Goal: Task Accomplishment & Management: Complete application form

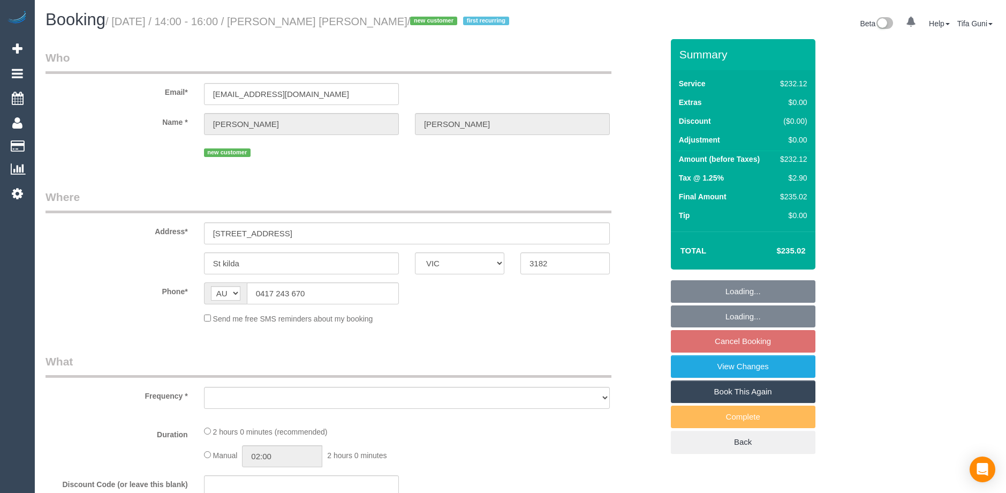
select select "VIC"
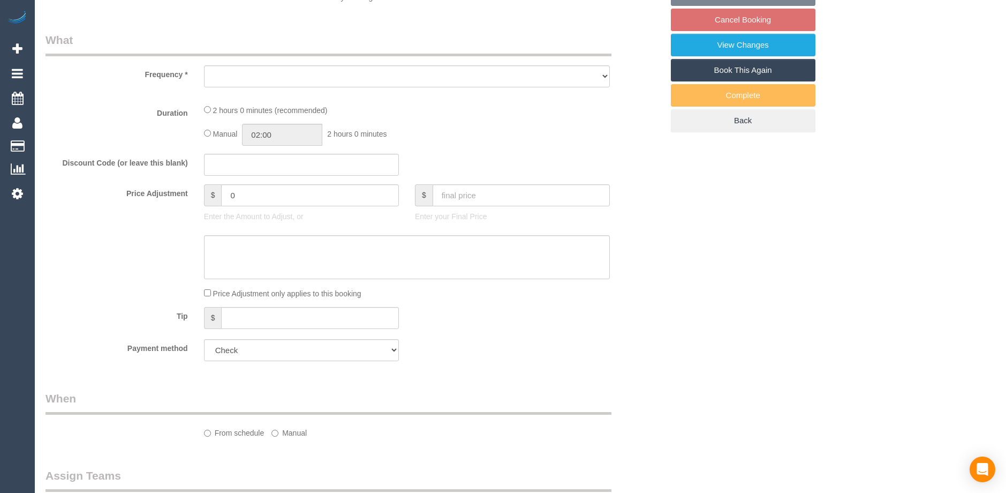
select select "number:29"
select select "number:14"
select select "number:19"
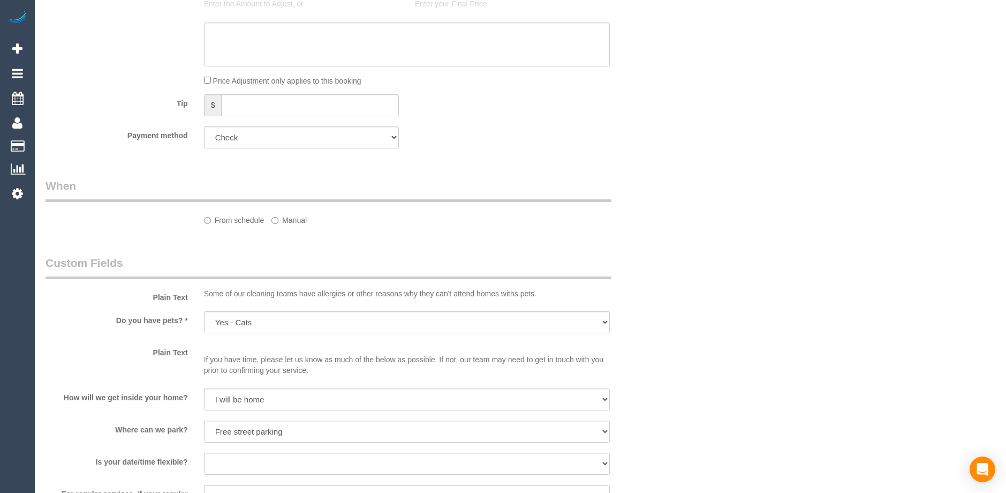
select select "object:663"
select select "2"
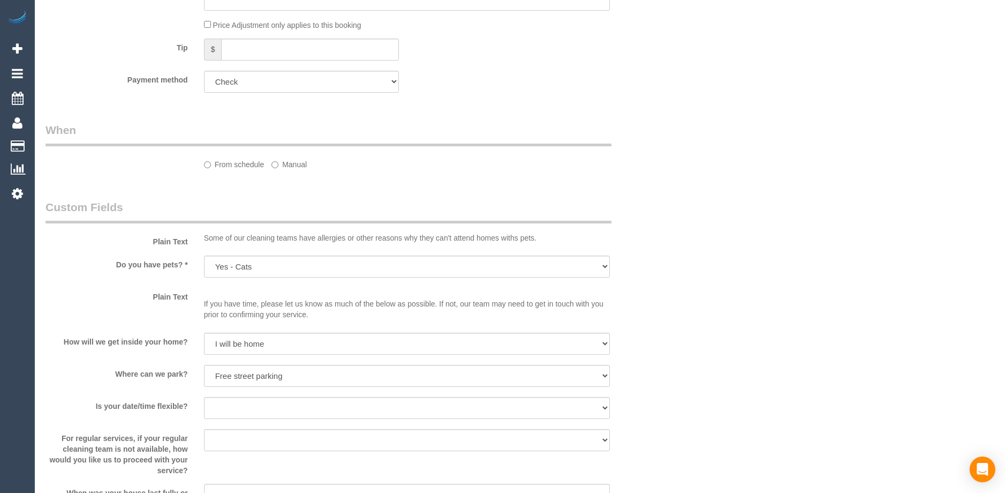
select select "object:1335"
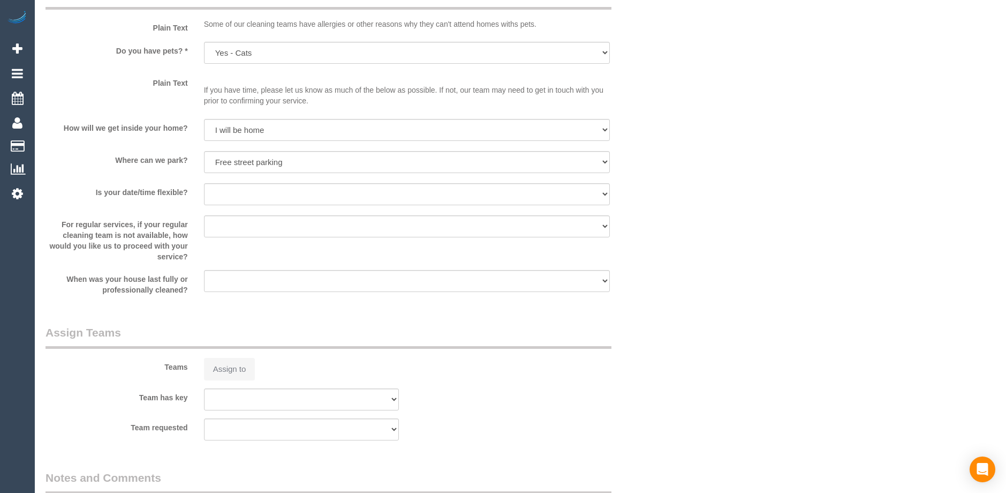
select select "spot5"
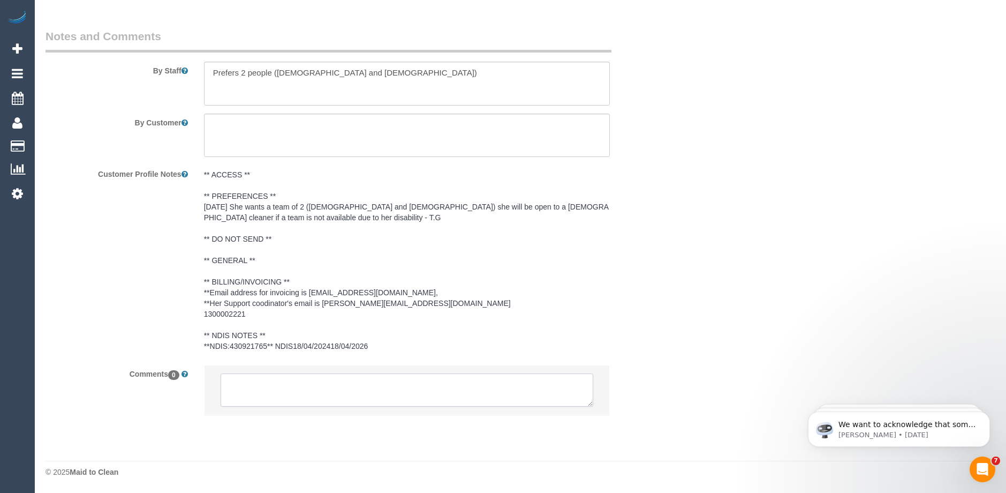
click at [299, 388] on textarea at bounding box center [407, 389] width 373 height 33
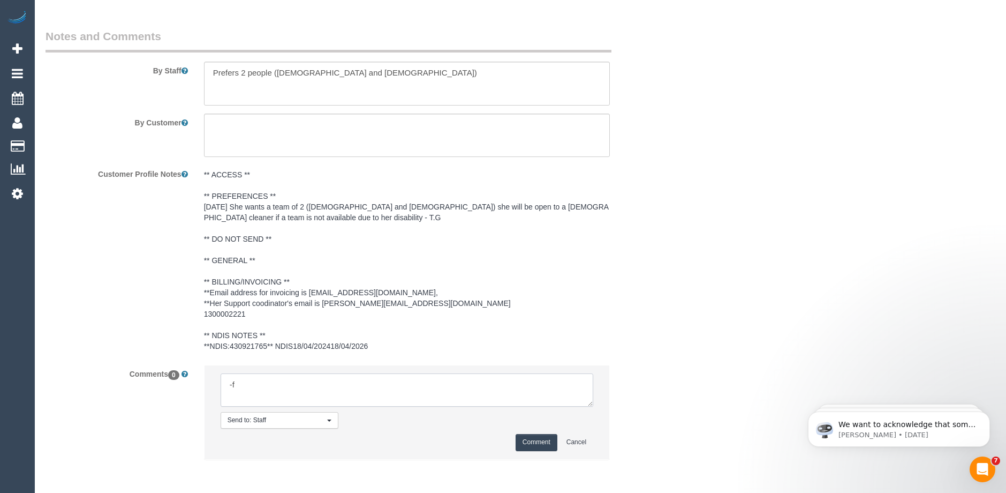
type textarea "-"
paste textarea "Flexibility dates: Flexibility times: Notes: knows we need to review Contact vi…"
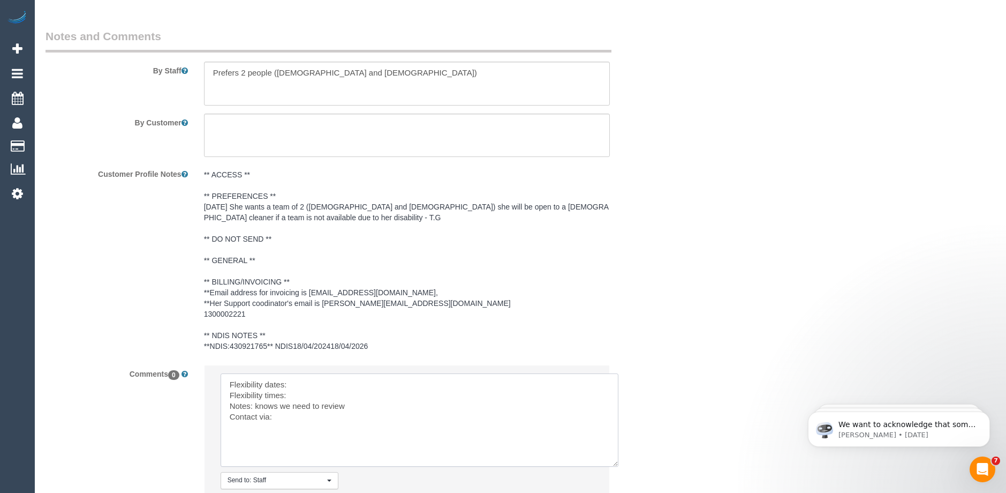
drag, startPoint x: 589, startPoint y: 400, endPoint x: 614, endPoint y: 460, distance: 64.9
click at [614, 460] on textarea at bounding box center [420, 419] width 398 height 93
click at [336, 382] on textarea at bounding box center [420, 419] width 398 height 93
click at [315, 393] on textarea at bounding box center [420, 419] width 398 height 93
click at [281, 417] on textarea at bounding box center [420, 419] width 398 height 93
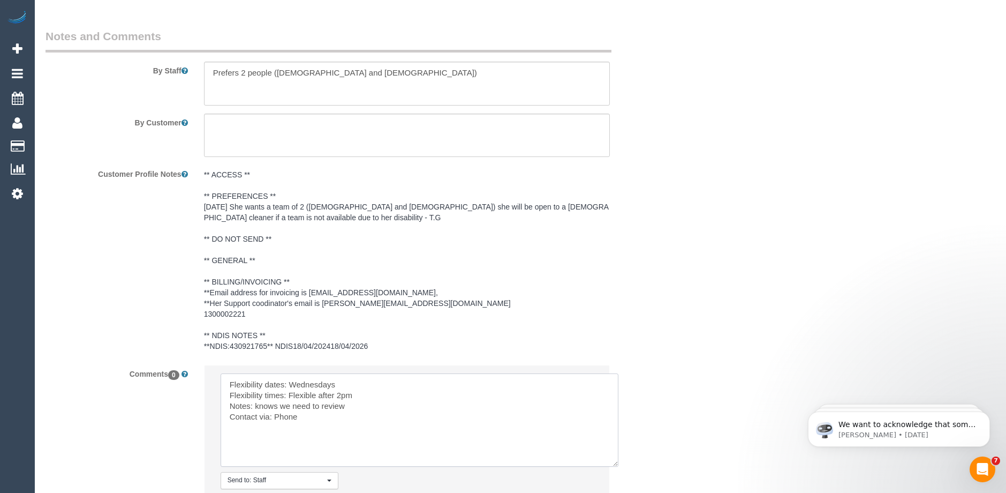
drag, startPoint x: 345, startPoint y: 407, endPoint x: 256, endPoint y: 407, distance: 89.5
click at [256, 407] on textarea at bounding box center [420, 419] width 398 height 93
type textarea "Flexibility dates: Wednesdays Flexibility times: Flexible after 2pm Notes: Want…"
click at [558, 341] on pre "** ACCESS ** ** PREFERENCES ** 08/10/2025 She wants a team of 2 (male and femal…" at bounding box center [407, 260] width 406 height 182
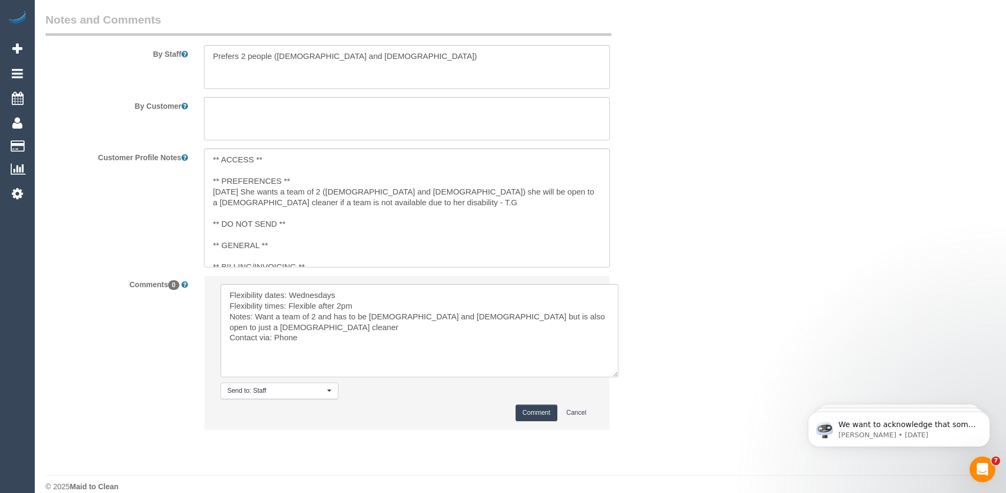
scroll to position [1441, 0]
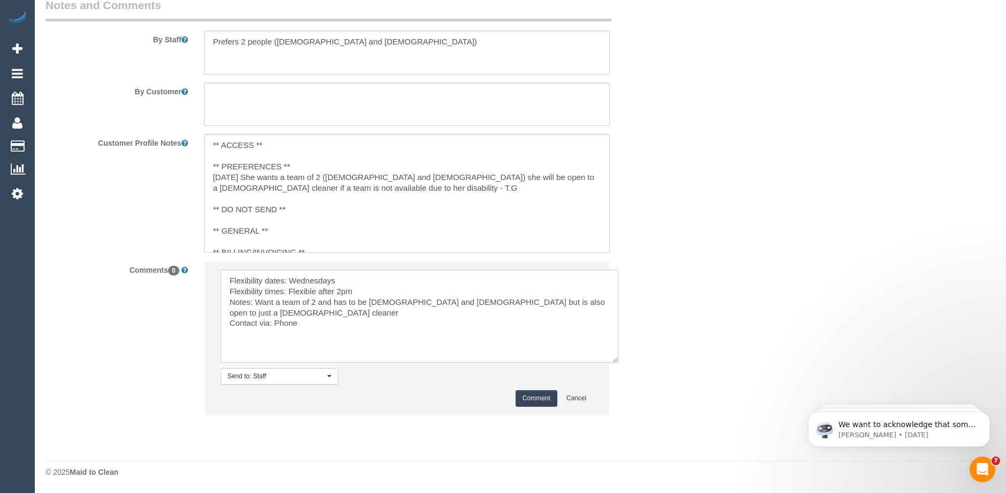
click at [541, 396] on button "Comment" at bounding box center [537, 398] width 42 height 17
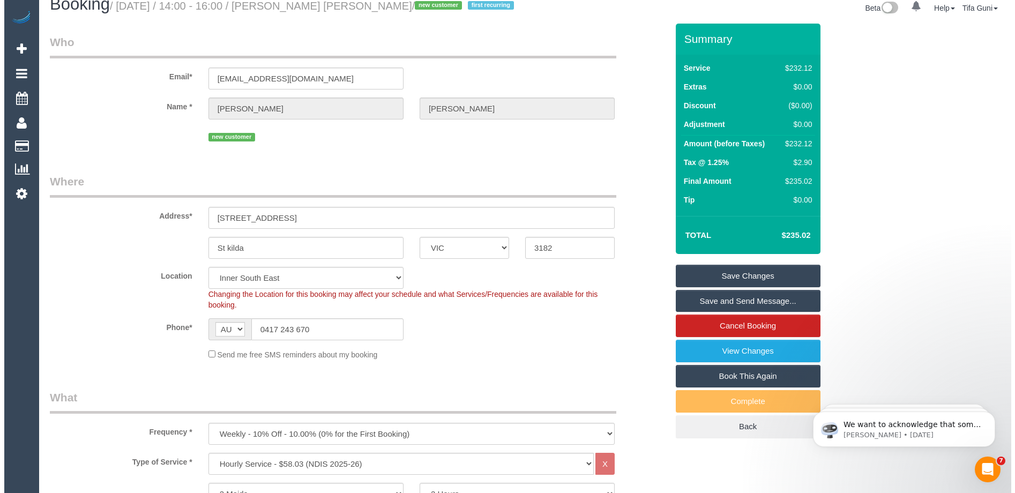
scroll to position [0, 0]
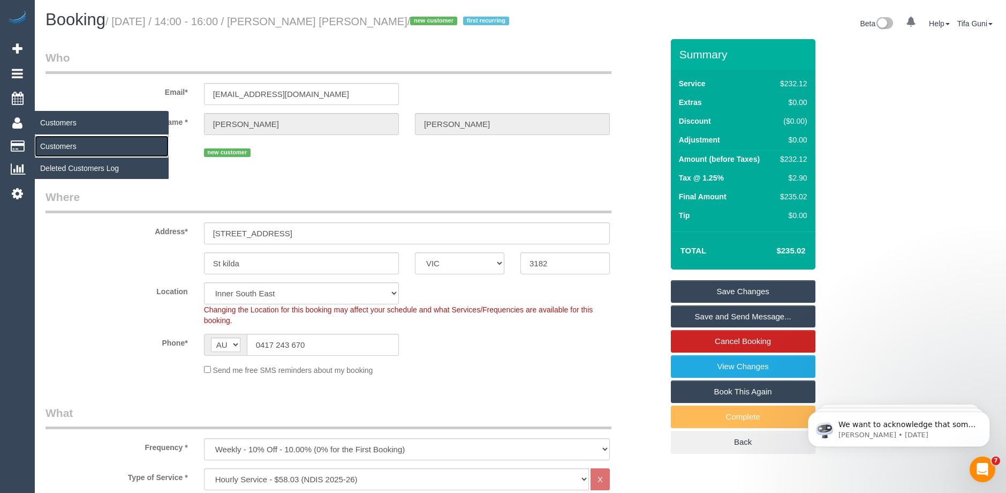
click at [59, 143] on link "Customers" at bounding box center [102, 146] width 134 height 21
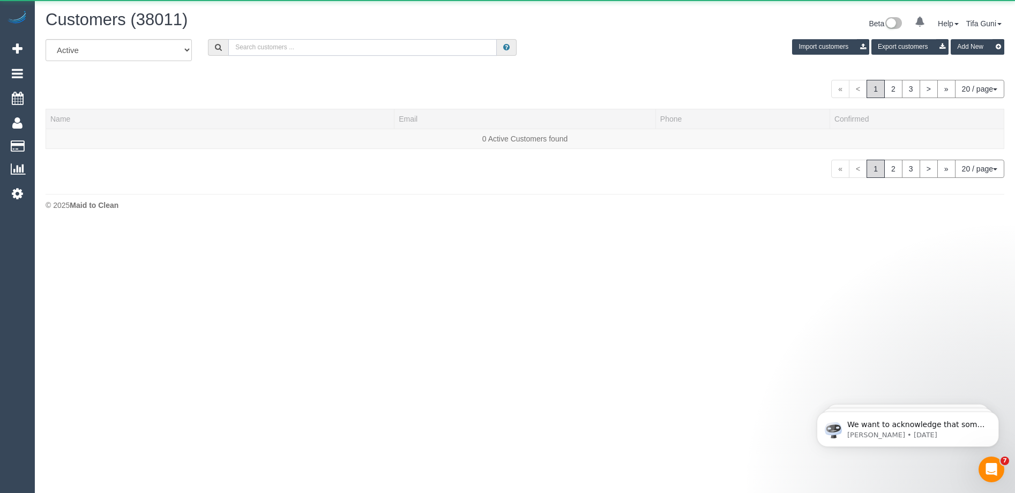
click at [248, 46] on input "text" at bounding box center [362, 47] width 268 height 17
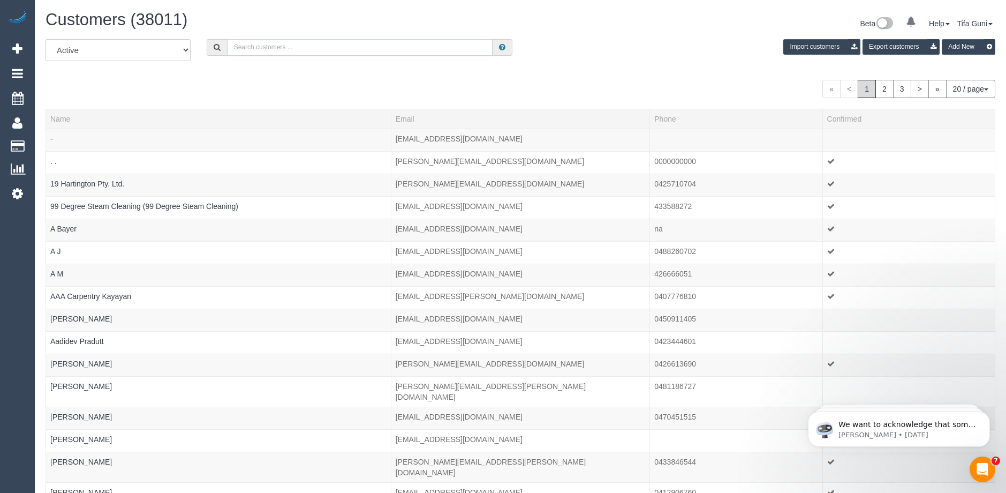
paste input "Judith Withers"
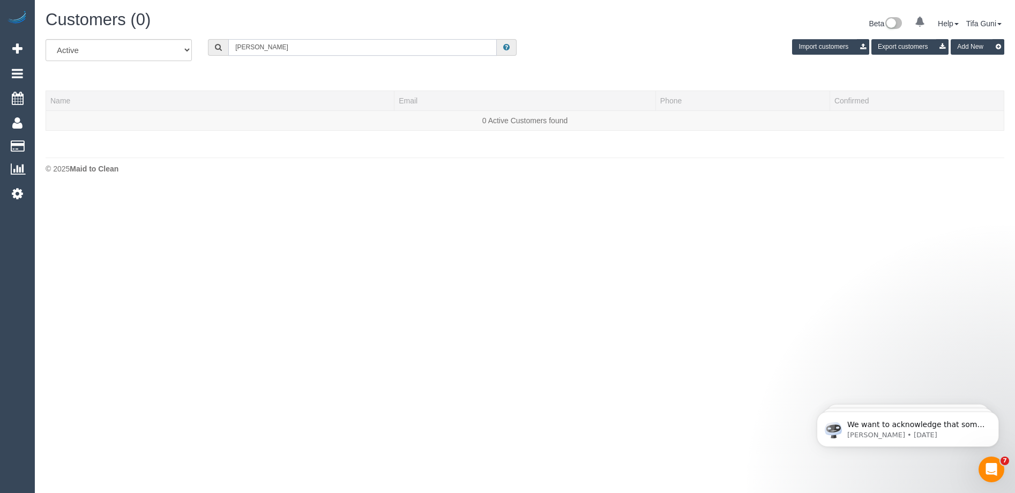
type input "Judith Withers"
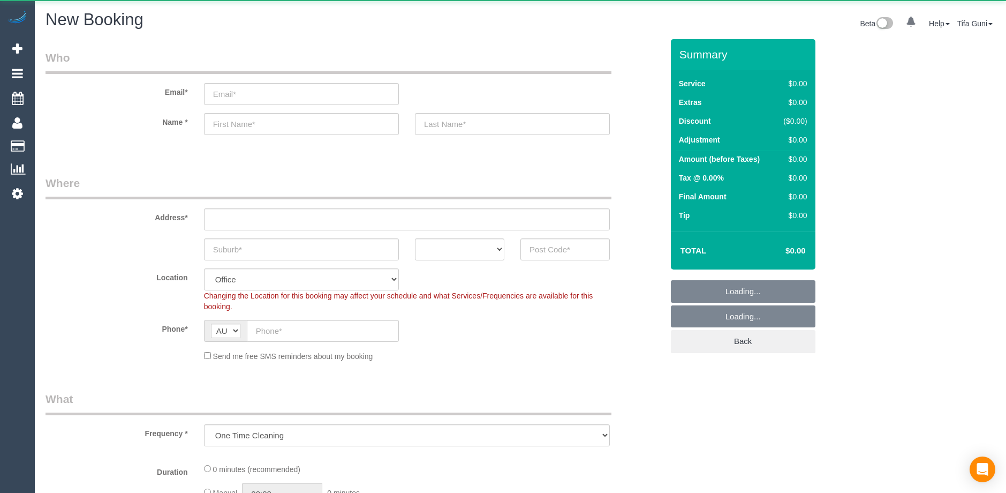
select select "object:503"
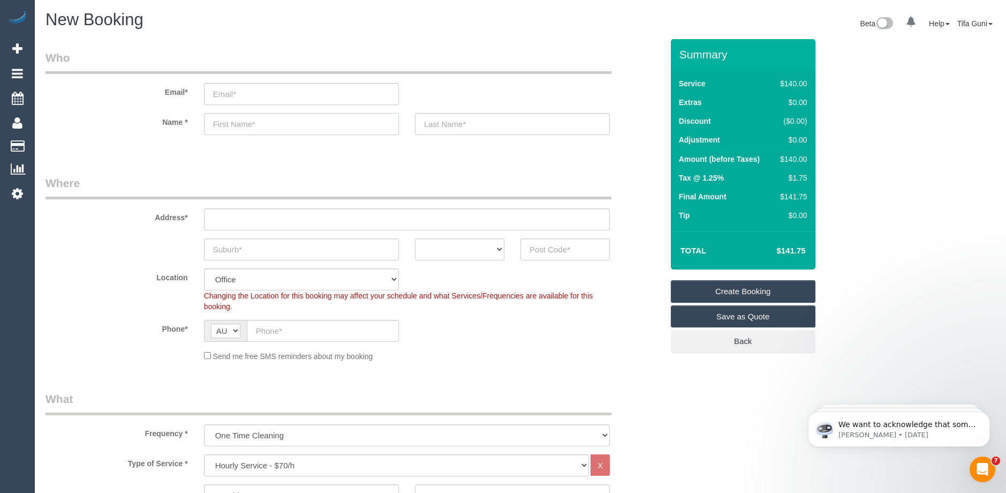
click at [235, 124] on input "text" at bounding box center [301, 124] width 195 height 22
paste input "Judith Withers"
drag, startPoint x: 275, startPoint y: 122, endPoint x: 238, endPoint y: 123, distance: 37.0
click at [238, 123] on input "[PERSON_NAME]" at bounding box center [301, 124] width 195 height 22
type input "Judith"
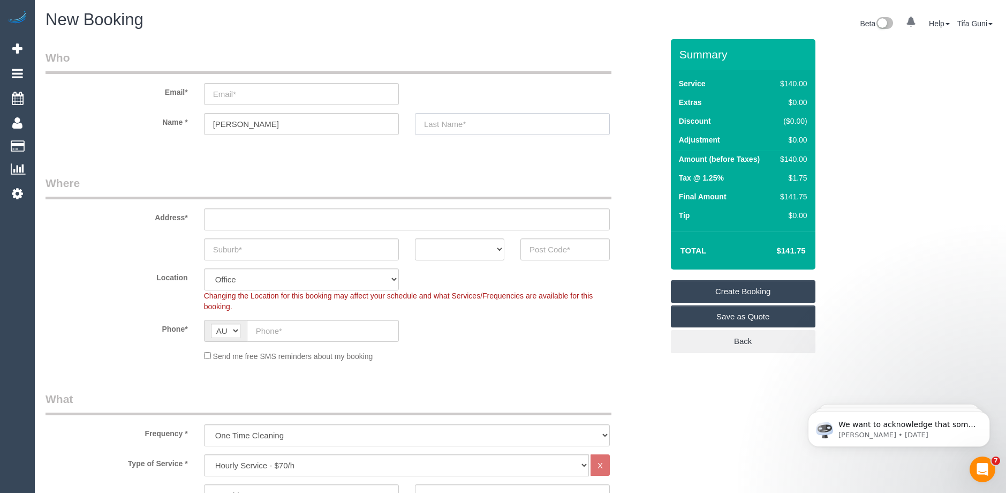
click at [444, 126] on input "text" at bounding box center [512, 124] width 195 height 22
paste input "Withers"
type input "Withers"
click at [239, 88] on input "email" at bounding box center [301, 94] width 195 height 22
paste input "withersj2013@gmail.com"
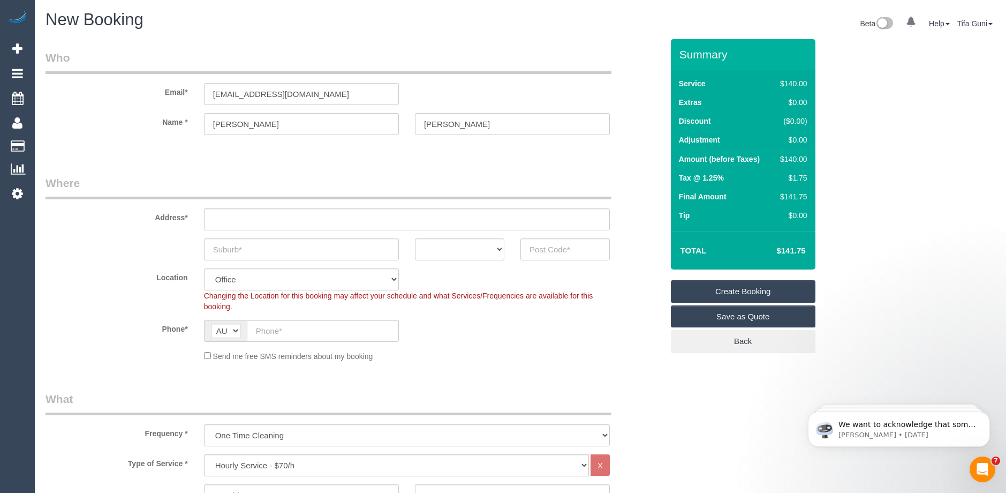
type input "withersj2013@gmail.com"
click at [223, 219] on input "text" at bounding box center [407, 219] width 406 height 22
paste input "3/4/ Hazelwood rd Boronia"
drag, startPoint x: 316, startPoint y: 219, endPoint x: 281, endPoint y: 219, distance: 34.8
click at [281, 219] on input "3/4/ Hazelwood rd Boronia" at bounding box center [407, 219] width 406 height 22
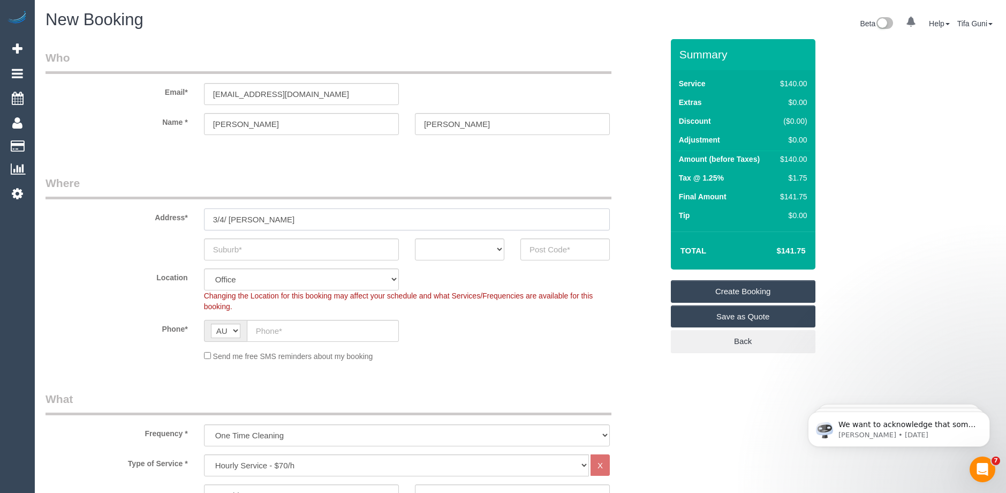
type input "3/4/ Hazelwood rd"
click at [261, 250] on input "text" at bounding box center [301, 249] width 195 height 22
paste input "Boronia"
type input "Boronia"
click at [500, 250] on select "ACT NSW NT QLD SA TAS VIC WA" at bounding box center [459, 249] width 89 height 22
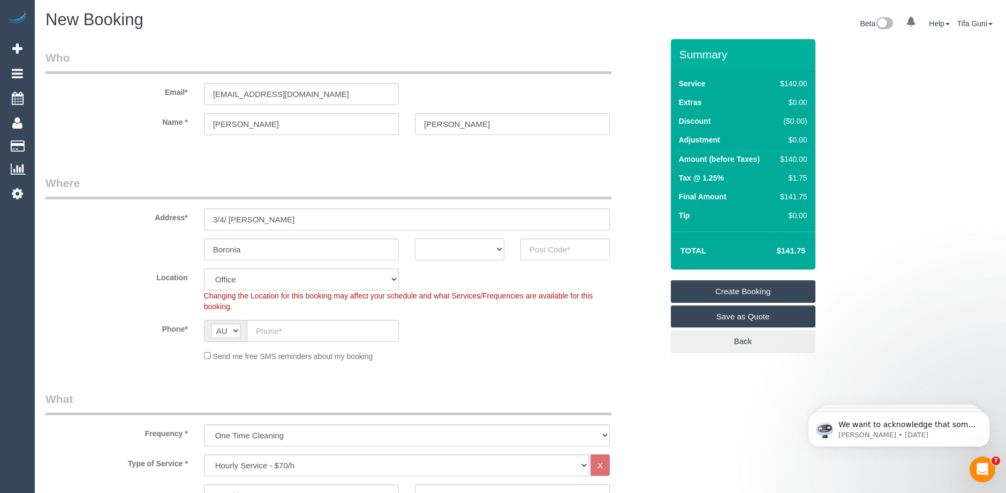
select select "VIC"
click at [415, 238] on select "ACT NSW NT QLD SA TAS VIC WA" at bounding box center [459, 249] width 89 height 22
click at [566, 246] on input "text" at bounding box center [565, 249] width 89 height 22
paste input "0417"
type input "0417"
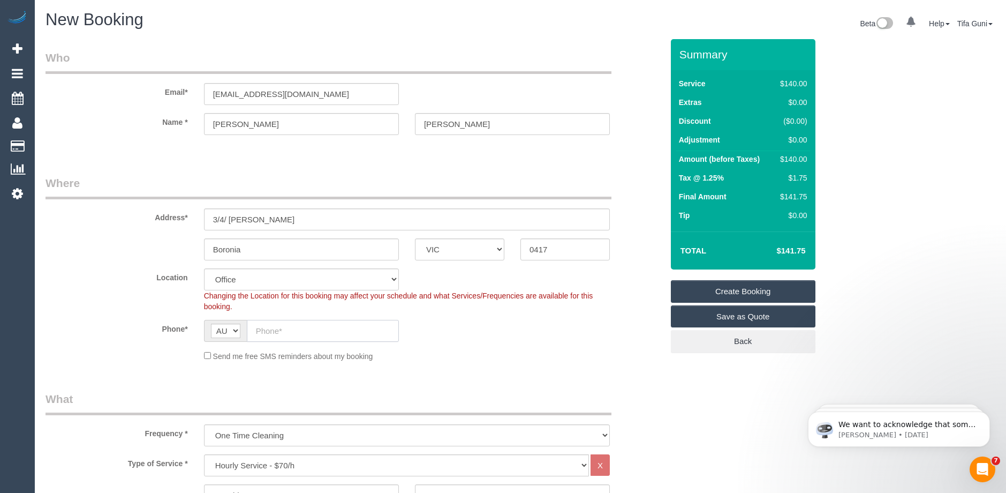
click at [303, 326] on input "text" at bounding box center [323, 331] width 152 height 22
paste input "0417 086 876"
type input "0417 086 876"
click at [308, 217] on input "3/4/ Hazelwood rd" at bounding box center [407, 219] width 406 height 22
drag, startPoint x: 554, startPoint y: 250, endPoint x: 530, endPoint y: 251, distance: 24.1
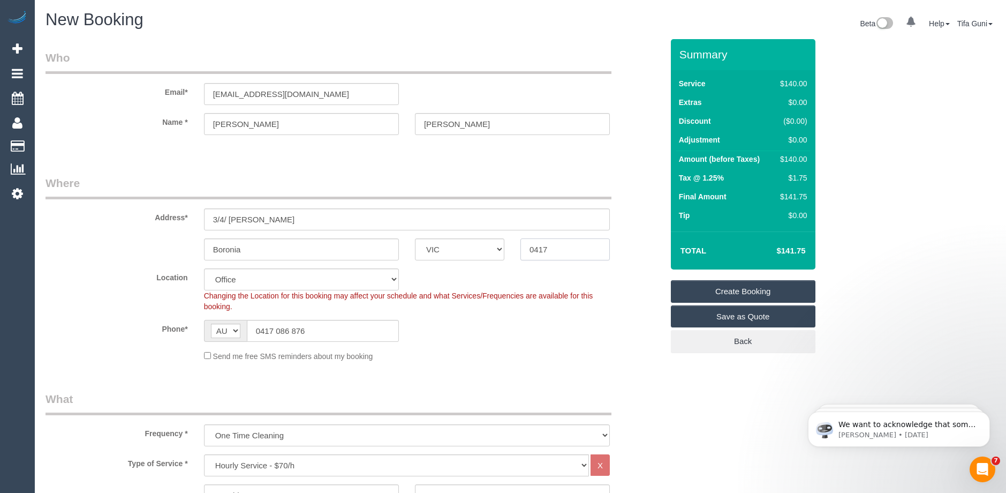
click at [509, 251] on div "Boronia ACT NSW NT QLD SA TAS VIC WA 0417" at bounding box center [354, 249] width 634 height 22
paste input "3155"
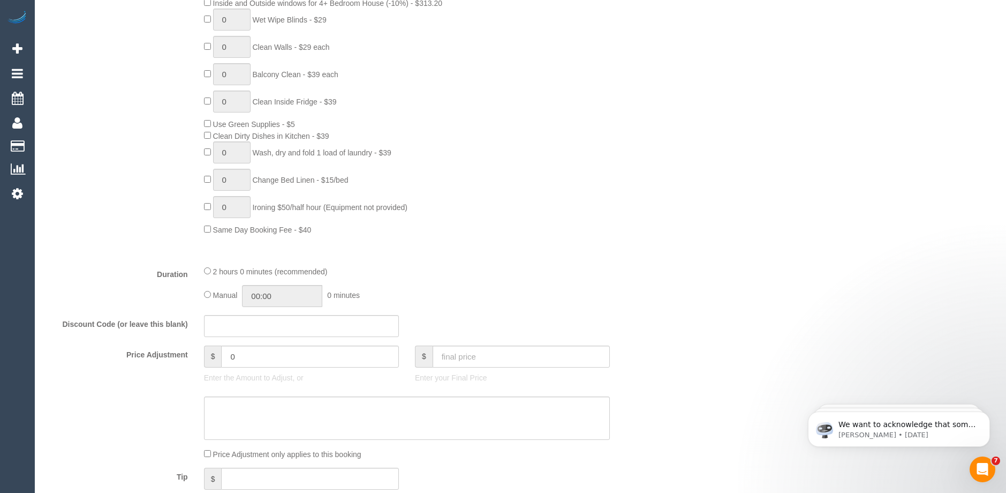
scroll to position [375, 0]
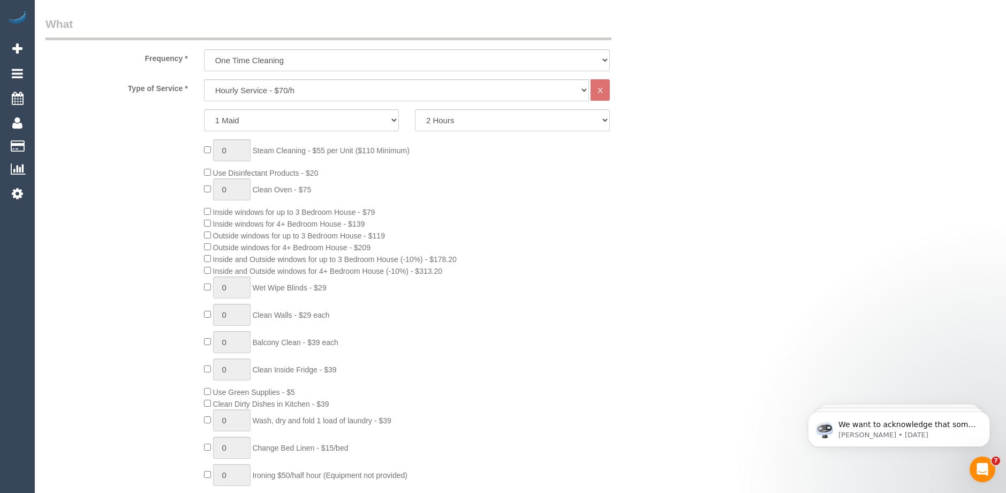
type input "3155"
click at [629, 279] on div "0 Steam Cleaning - $55 per Unit ($110 Minimum) Use Disinfectant Products - $20 …" at bounding box center [433, 321] width 475 height 364
select select "48"
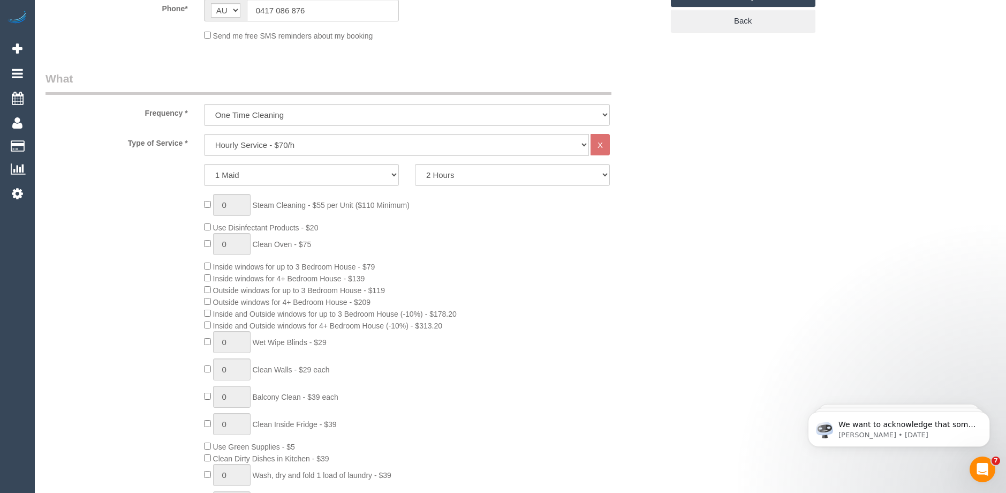
scroll to position [214, 0]
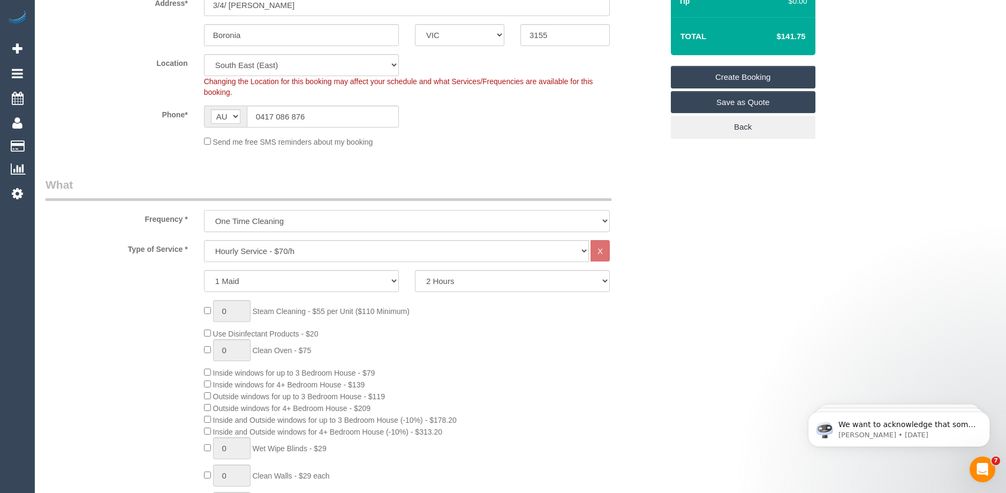
click at [345, 217] on select "One Time Cleaning Weekly - 10% Off - 10.00% (0% for the First Booking) Fortnigh…" at bounding box center [407, 221] width 406 height 22
select select "object:2105"
click at [204, 210] on select "One Time Cleaning Weekly - 10% Off - 10.00% (0% for the First Booking) Fortnigh…" at bounding box center [407, 221] width 406 height 22
click at [342, 252] on select "Hourly Service - $70/h Hourly Service - $65/h Hourly Service - $60/h Hourly Ser…" at bounding box center [396, 251] width 385 height 22
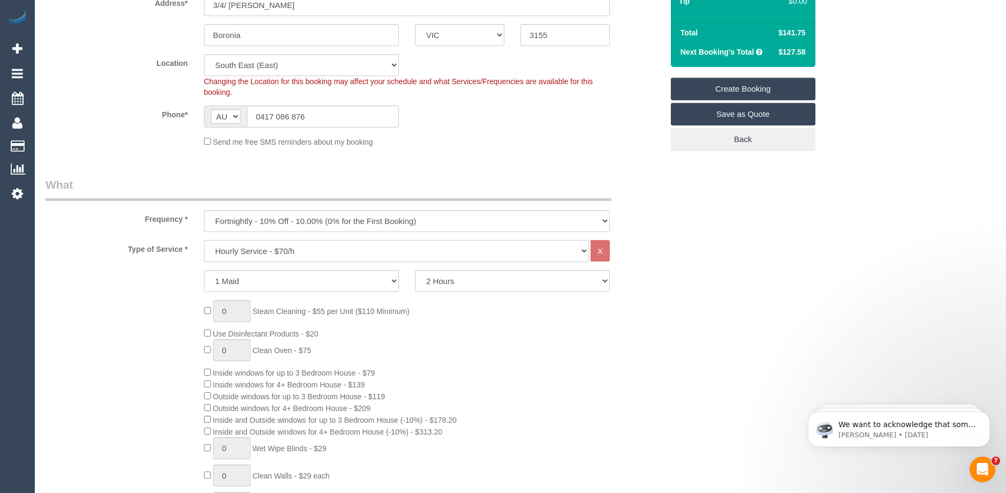
select select "275"
click at [204, 240] on select "Hourly Service - $70/h Hourly Service - $65/h Hourly Service - $60/h Hourly Ser…" at bounding box center [396, 251] width 385 height 22
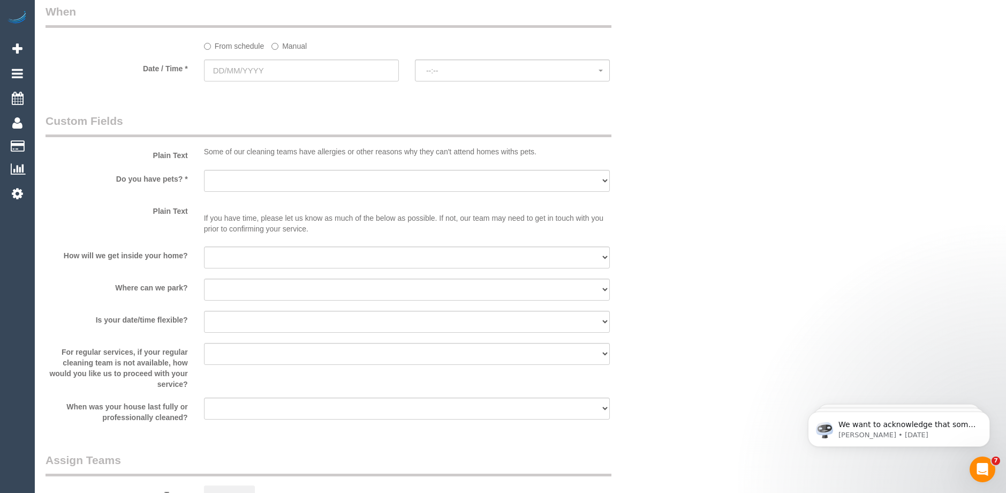
scroll to position [803, 0]
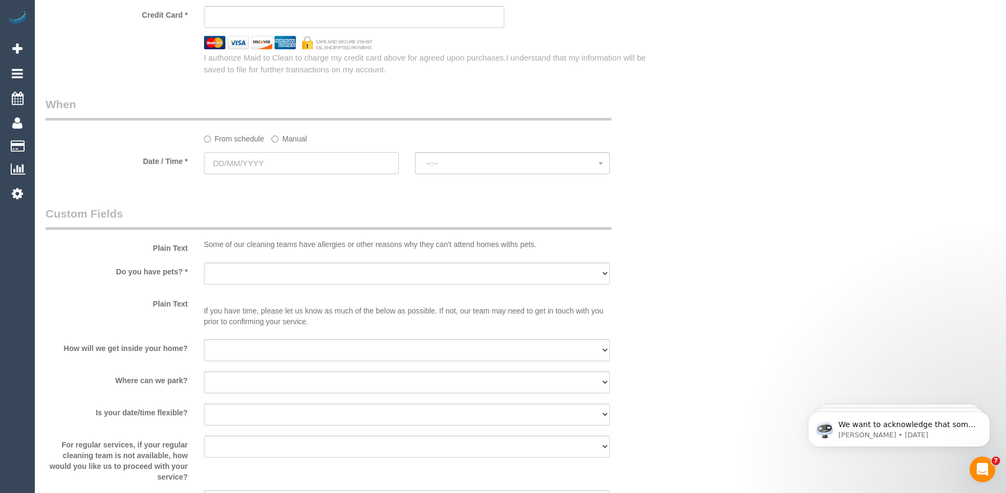
click at [299, 161] on input "text" at bounding box center [301, 163] width 195 height 22
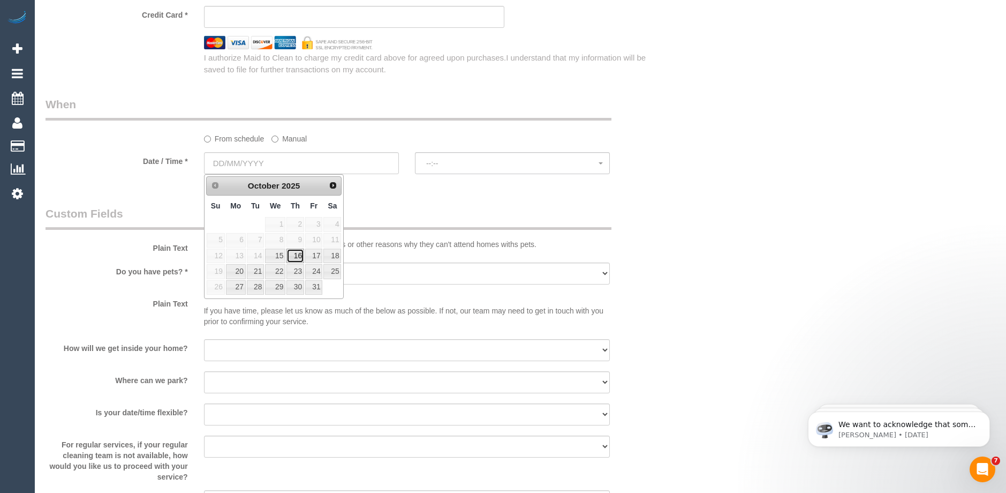
click at [301, 257] on link "16" at bounding box center [296, 256] width 18 height 14
type input "16/10/2025"
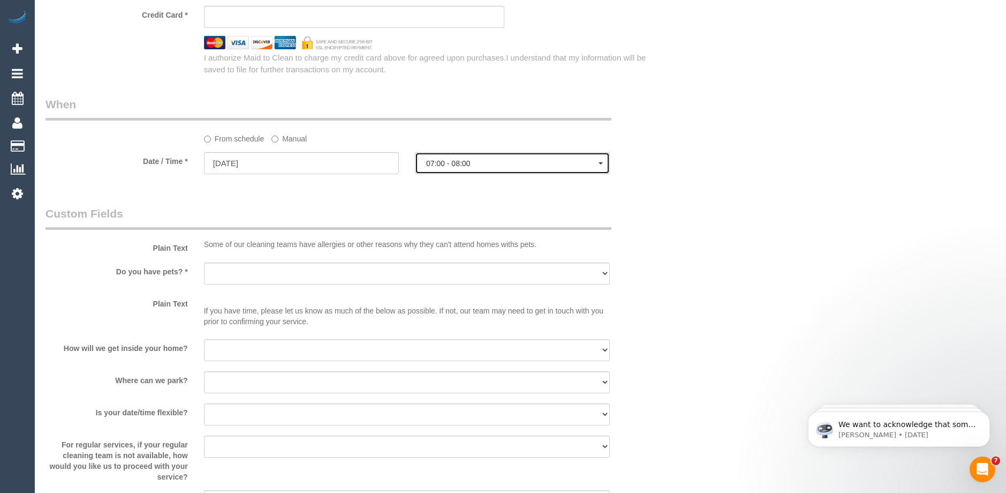
click at [464, 167] on span "07:00 - 08:00" at bounding box center [512, 163] width 172 height 9
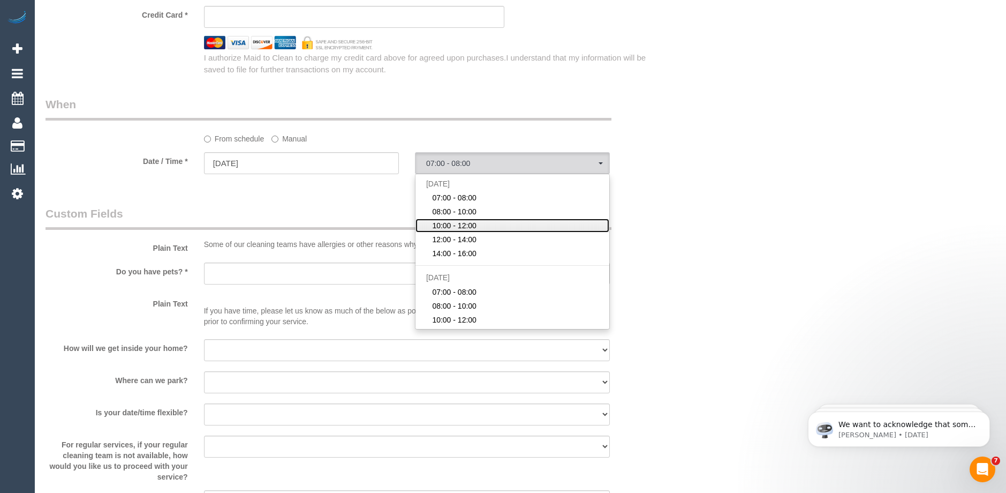
click at [454, 222] on span "10:00 - 12:00" at bounding box center [454, 225] width 44 height 11
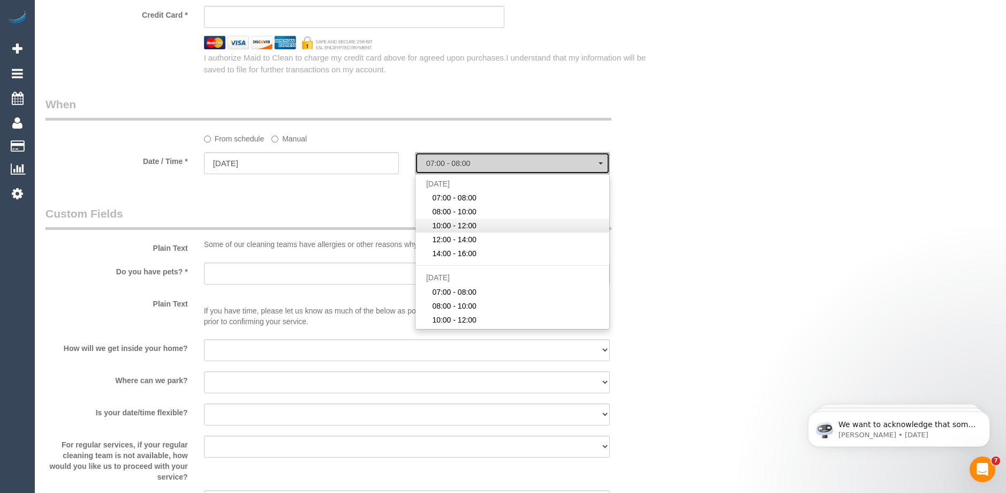
select select "spot3"
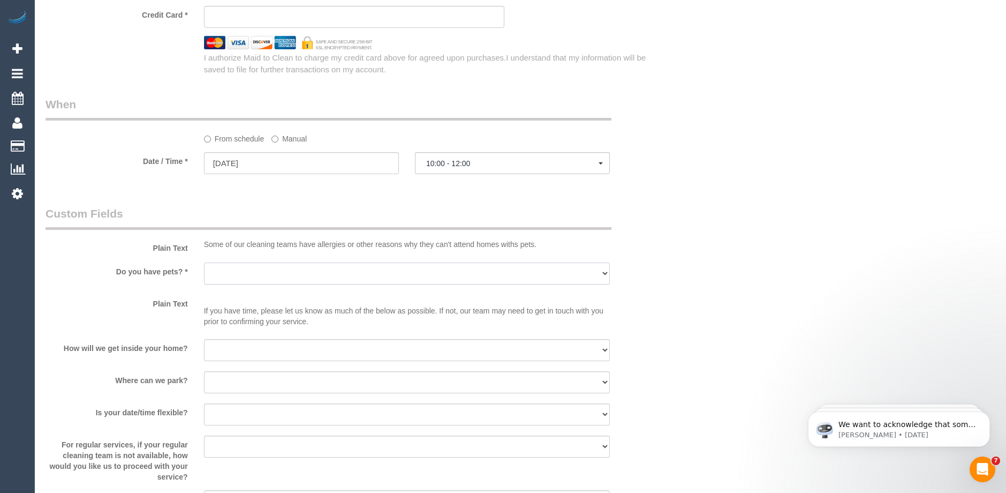
click at [347, 276] on select "Yes - Cats Yes - Dogs No pets Yes - Dogs and Cats Yes - Other" at bounding box center [407, 273] width 406 height 22
select select "number:29"
click at [204, 262] on select "Yes - Cats Yes - Dogs No pets Yes - Dogs and Cats Yes - Other" at bounding box center [407, 273] width 406 height 22
click at [241, 353] on select "I will be home Key will be left (please provide details below) Lock box/Access …" at bounding box center [407, 350] width 406 height 22
select select "number:14"
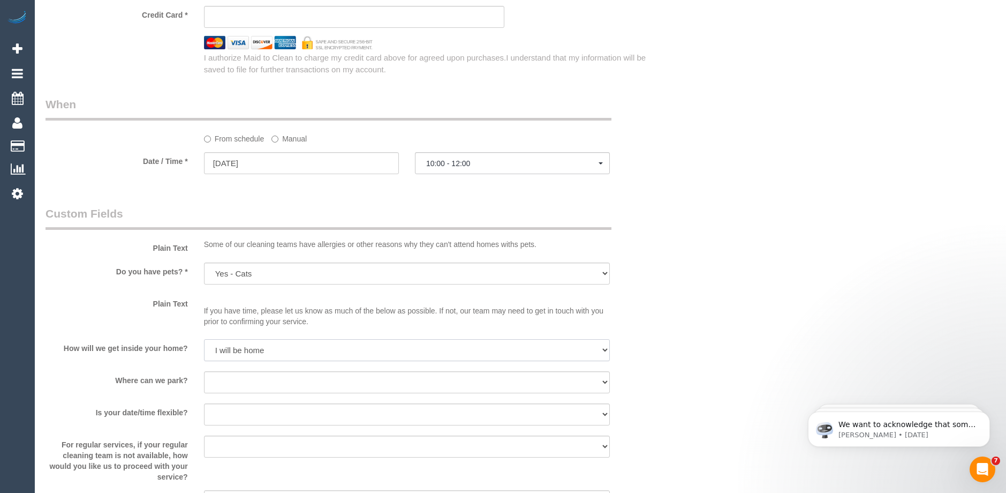
click at [204, 339] on select "I will be home Key will be left (please provide details below) Lock box/Access …" at bounding box center [407, 350] width 406 height 22
click at [238, 385] on select "I will provide parking on-site Free street parking Paid street parking (cost wi…" at bounding box center [407, 382] width 406 height 22
select select "number:19"
click at [204, 371] on select "I will provide parking on-site Free street parking Paid street parking (cost wi…" at bounding box center [407, 382] width 406 height 22
click at [322, 163] on input "16/10/2025" at bounding box center [301, 163] width 195 height 22
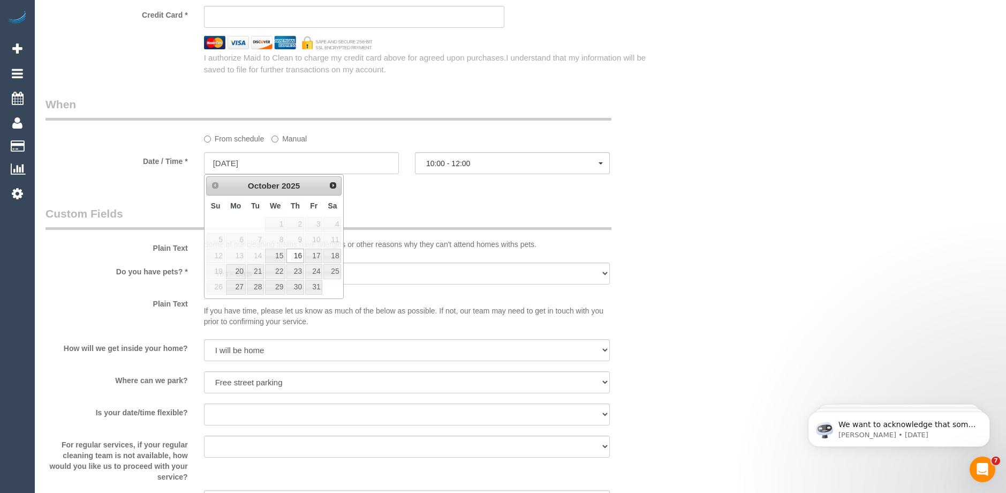
click at [475, 206] on legend "Custom Fields" at bounding box center [329, 218] width 566 height 24
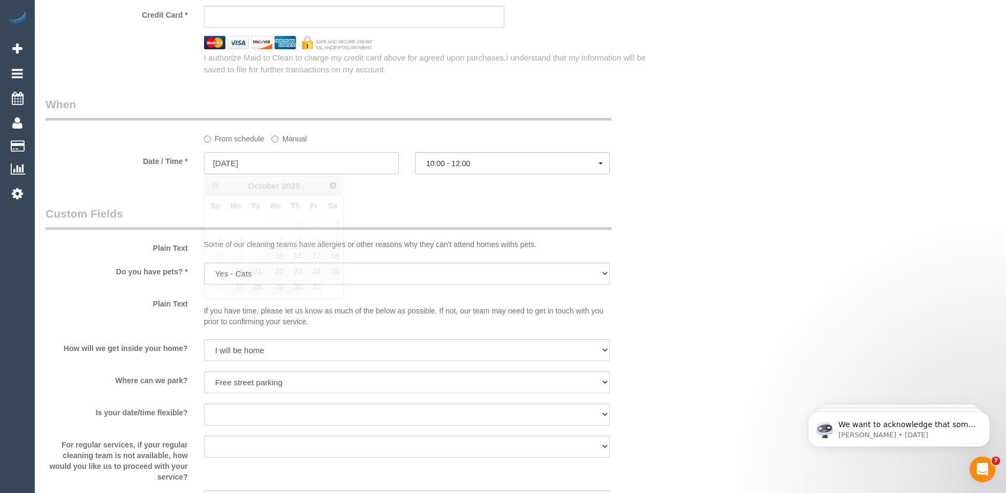
click at [342, 156] on input "16/10/2025" at bounding box center [301, 163] width 195 height 22
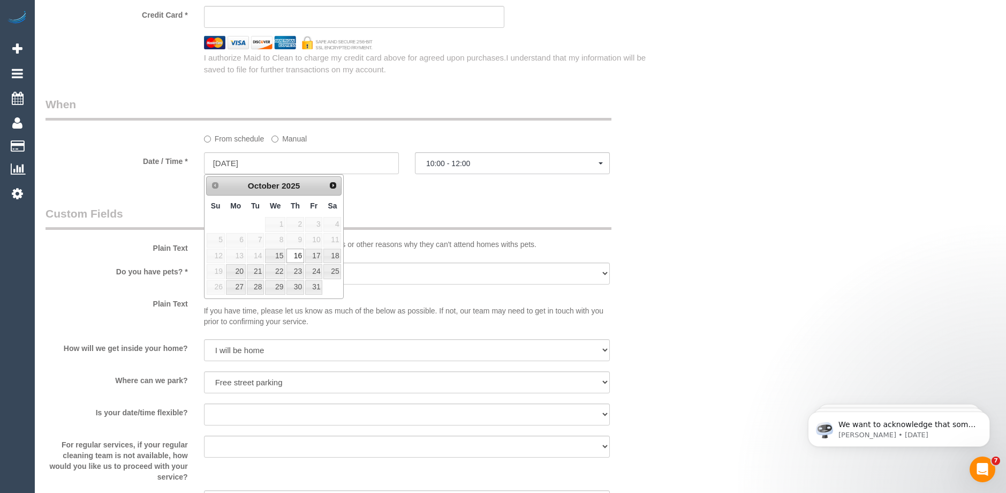
click at [520, 196] on div "Who Email* withersj2013@gmail.com Name * Judith Withers Where Address* 3/4/ Haz…" at bounding box center [354, 42] width 634 height 1613
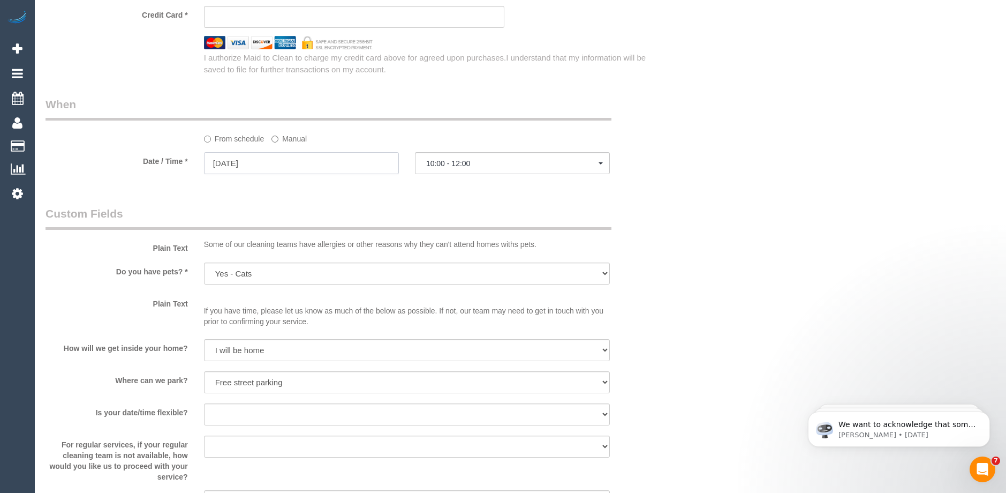
click at [318, 161] on input "16/10/2025" at bounding box center [301, 163] width 195 height 22
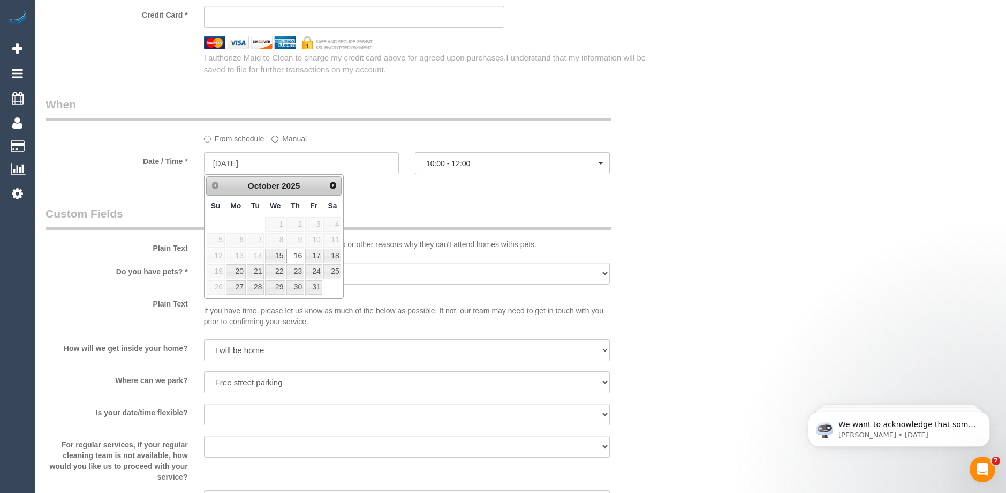
click at [414, 198] on div "Who Email* withersj2013@gmail.com Name * Judith Withers Where Address* 3/4/ Haz…" at bounding box center [354, 42] width 634 height 1613
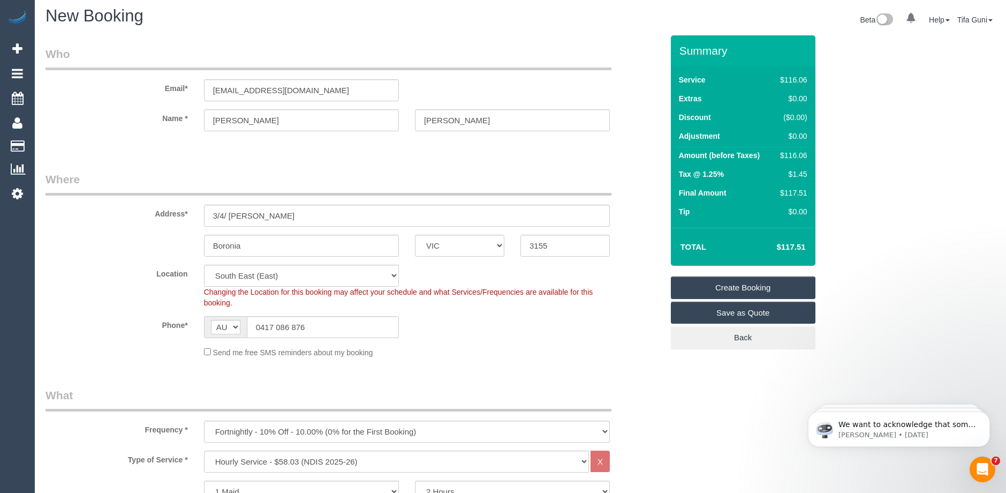
scroll to position [0, 0]
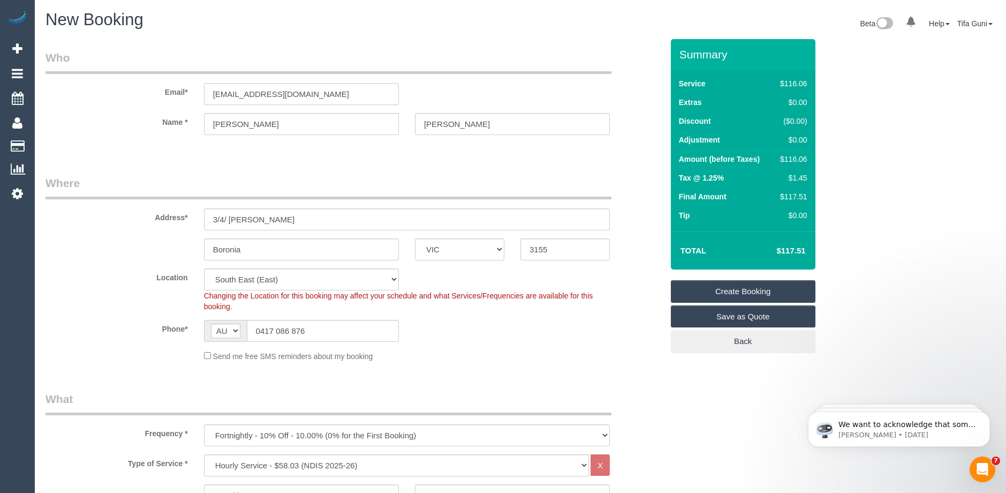
drag, startPoint x: 313, startPoint y: 99, endPoint x: 205, endPoint y: 90, distance: 108.0
click at [205, 90] on input "withersj2013@gmail.com" at bounding box center [301, 94] width 195 height 22
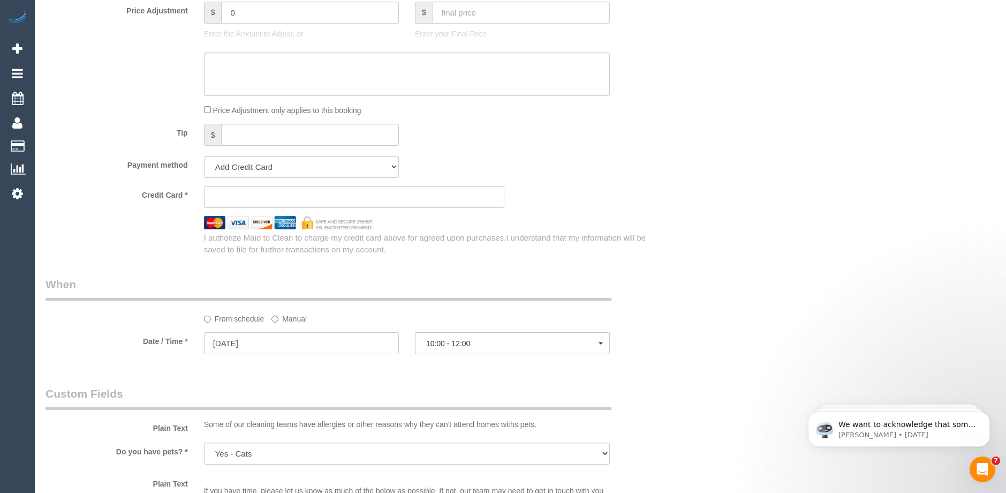
scroll to position [643, 0]
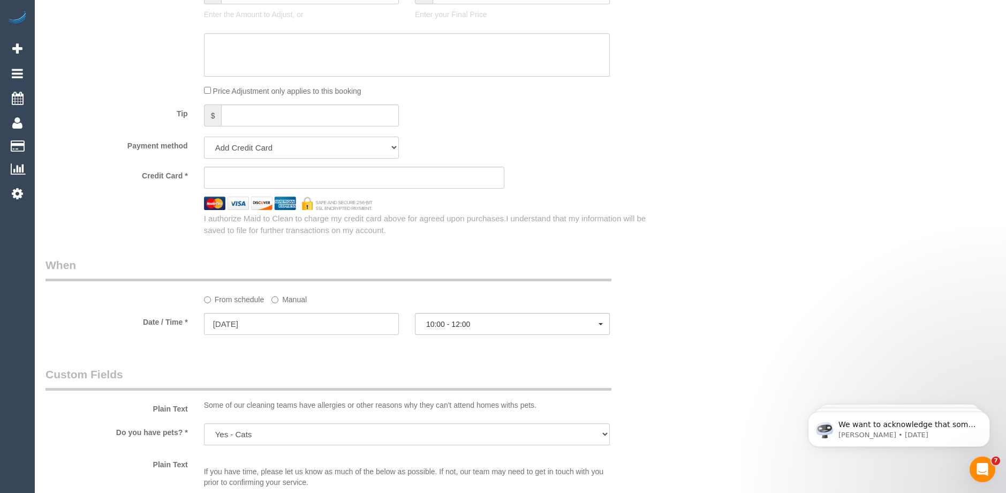
click at [303, 149] on select "Add Credit Card Cash Check Paypal" at bounding box center [301, 148] width 195 height 22
select select "string:check"
click at [204, 137] on select "Add Credit Card Cash Check Paypal" at bounding box center [301, 148] width 195 height 22
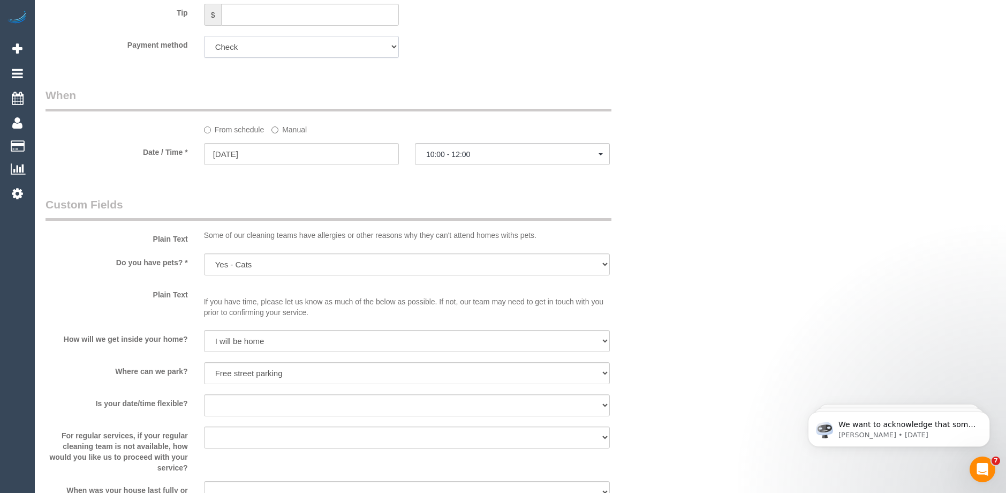
scroll to position [806, 0]
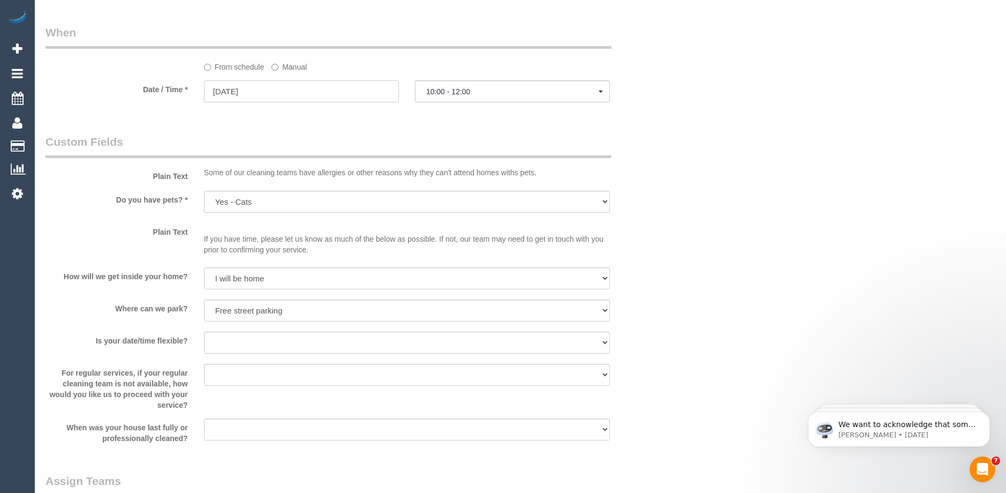
click at [304, 91] on input "16/10/2025" at bounding box center [301, 91] width 195 height 22
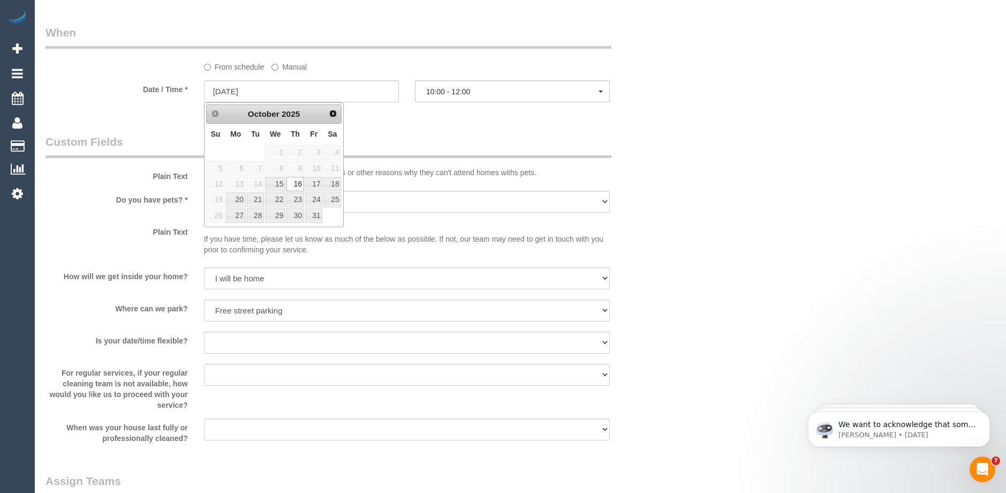
click at [460, 127] on div "Who Email* withersj2013@gmail.com Name * Judith Withers Where Address* 3/4/ Haz…" at bounding box center [354, 5] width 634 height 1544
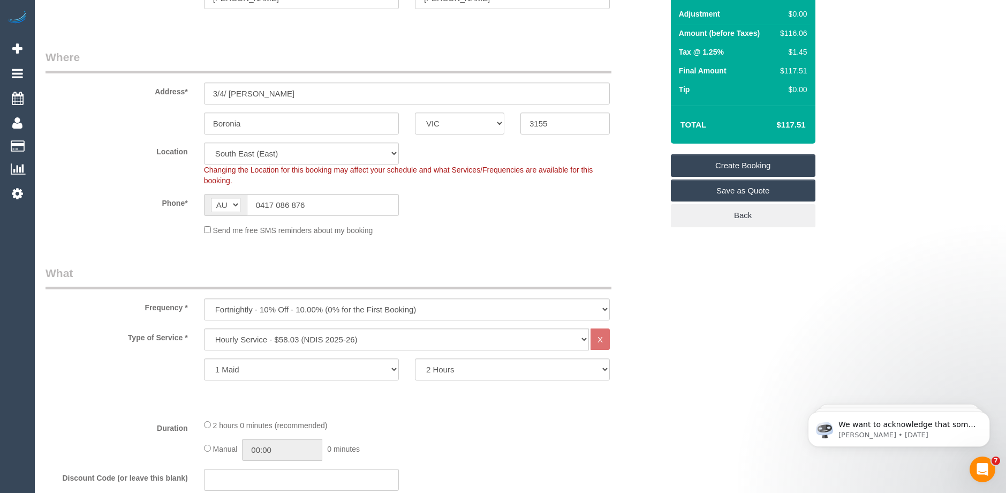
scroll to position [0, 0]
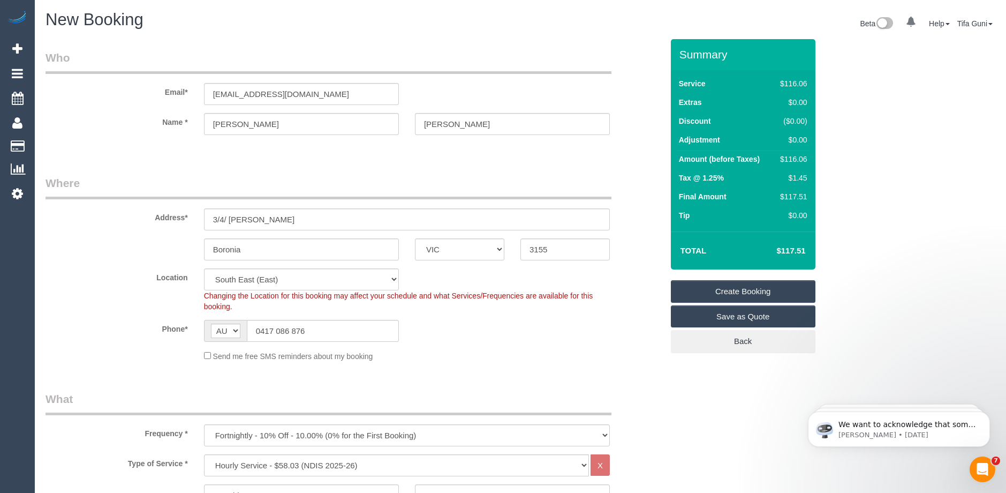
click at [747, 291] on link "Create Booking" at bounding box center [743, 291] width 145 height 22
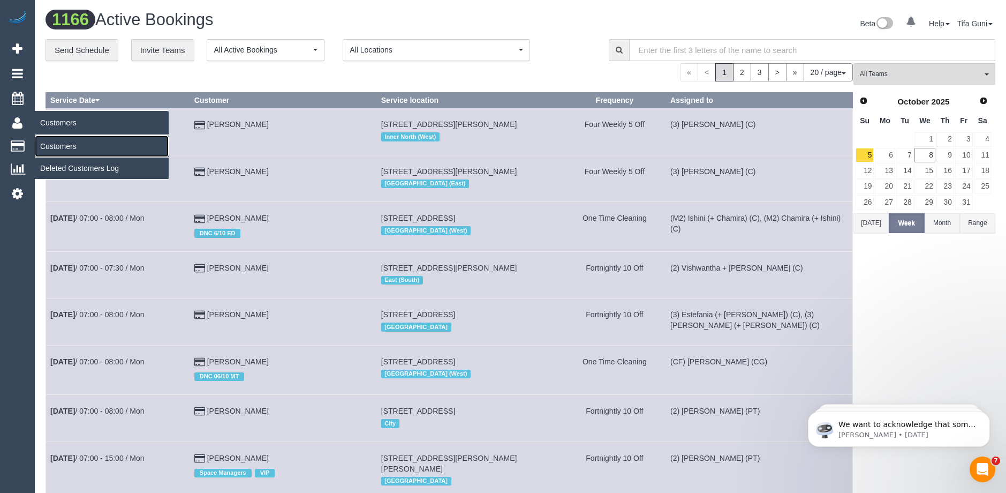
click at [67, 147] on link "Customers" at bounding box center [102, 146] width 134 height 21
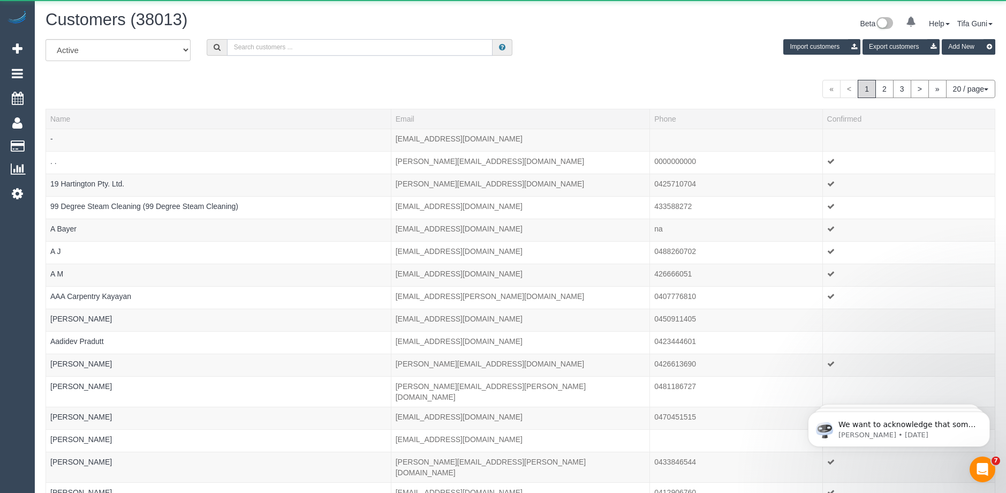
click at [268, 46] on input "text" at bounding box center [360, 47] width 266 height 17
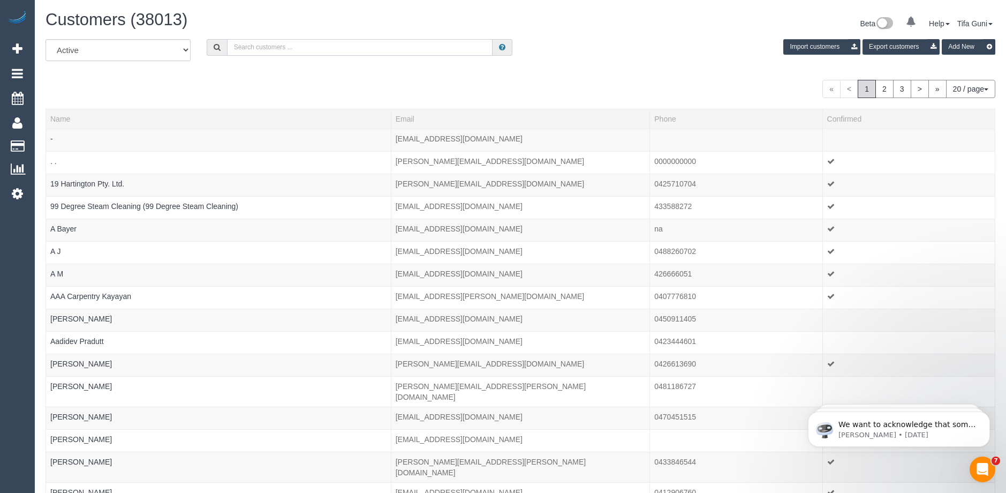
paste input "withersj2013@gmail.com"
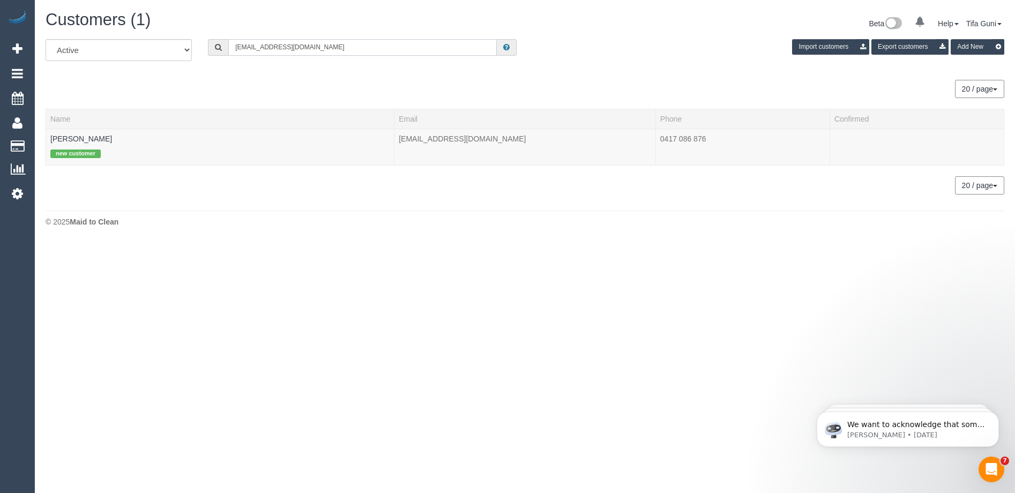
type input "withersj2013@gmail.com"
click at [75, 137] on link "Judith Withers" at bounding box center [81, 138] width 62 height 9
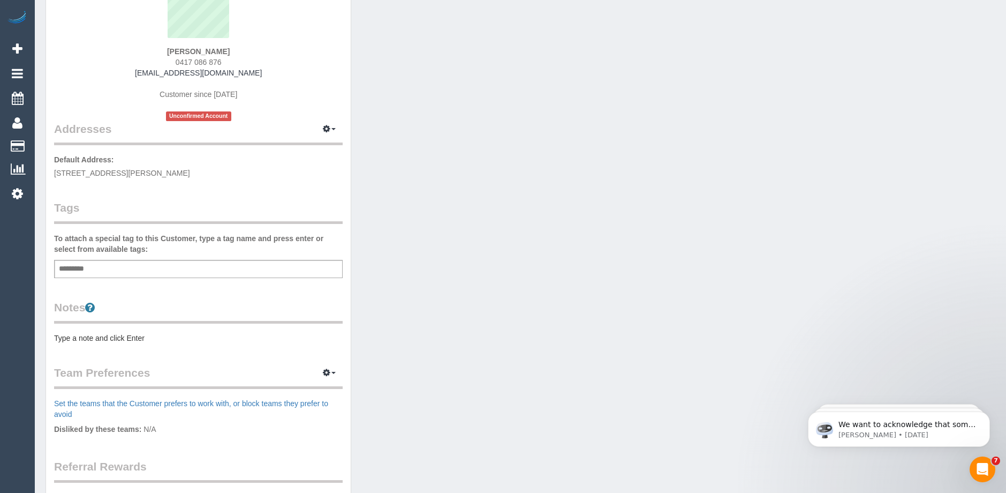
scroll to position [161, 0]
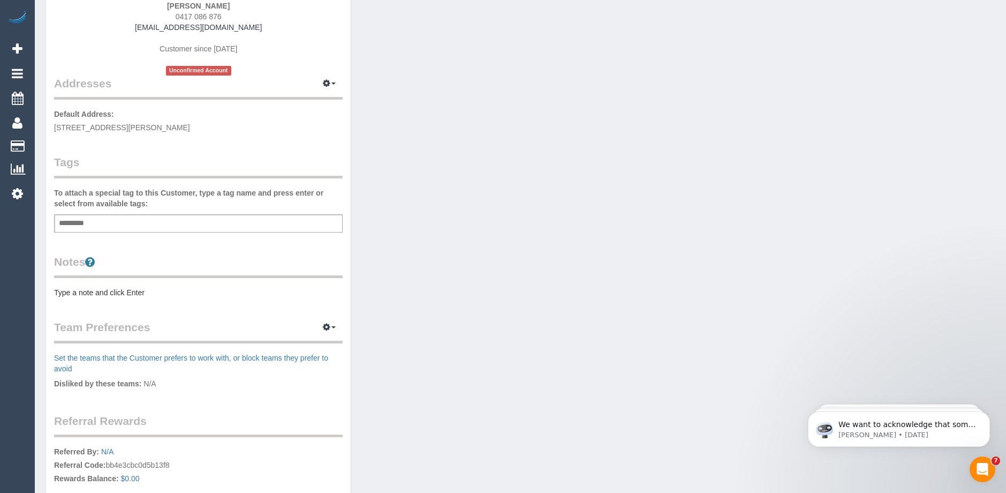
click at [139, 221] on div "Add a tag" at bounding box center [198, 223] width 289 height 18
type input "*"
type input "****"
type input "*******"
click at [100, 294] on pre "Type a note and click Enter" at bounding box center [198, 294] width 289 height 11
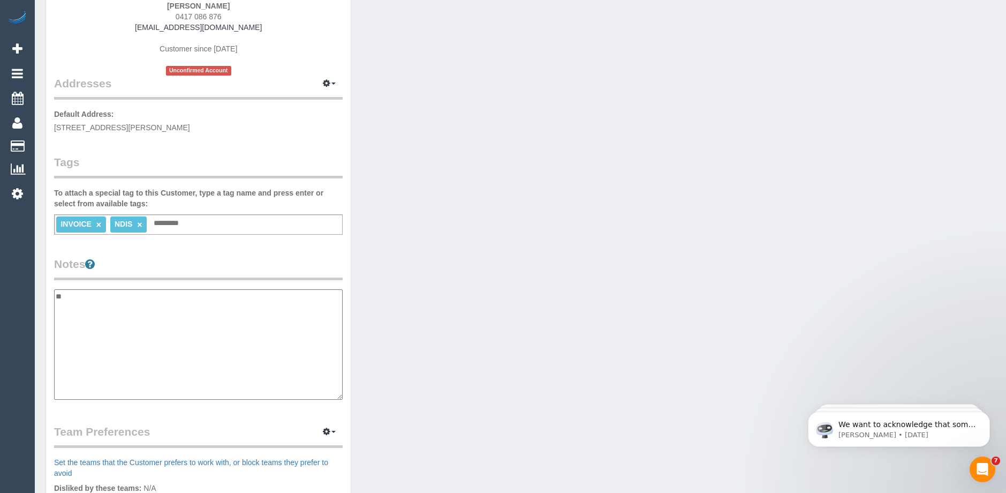
type textarea "*"
click at [138, 307] on textarea "**********" at bounding box center [198, 344] width 289 height 110
click at [131, 348] on textarea "**********" at bounding box center [198, 344] width 289 height 110
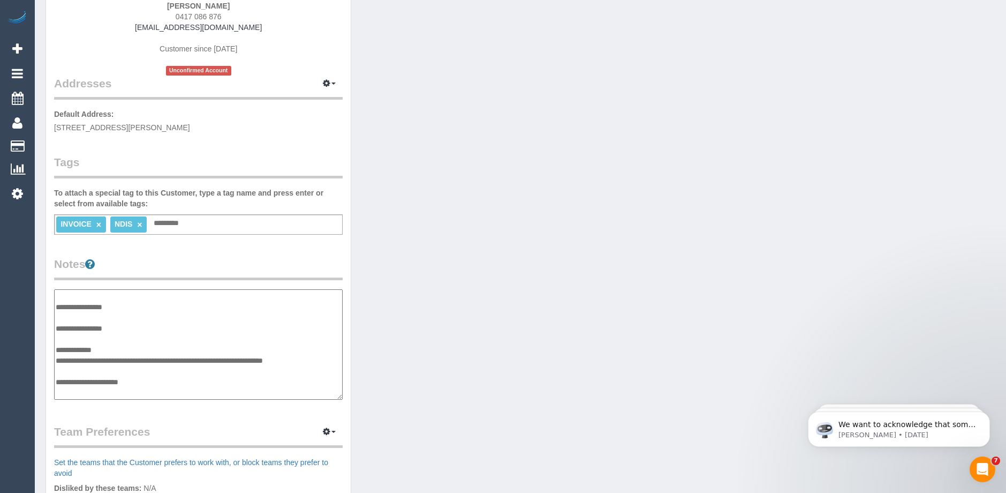
click at [54, 359] on textarea "**********" at bounding box center [198, 344] width 289 height 110
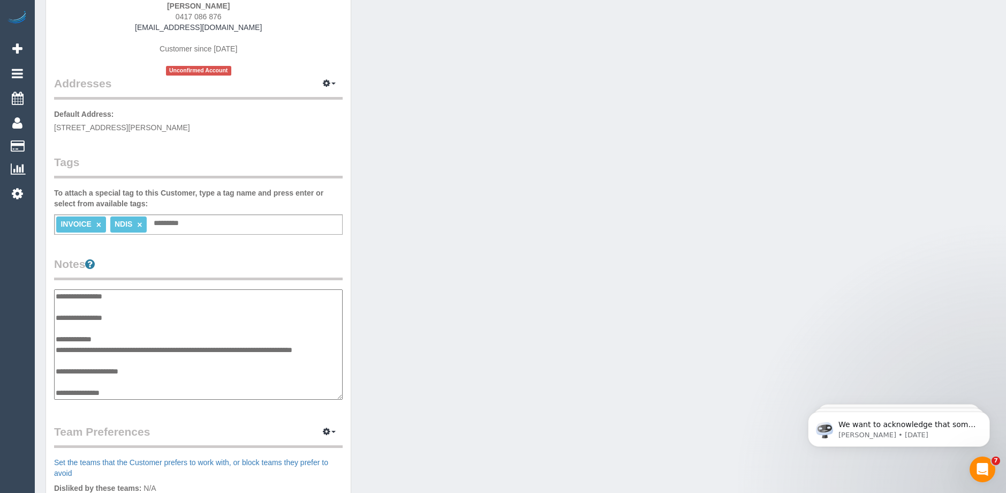
click at [154, 371] on textarea "**********" at bounding box center [198, 344] width 289 height 110
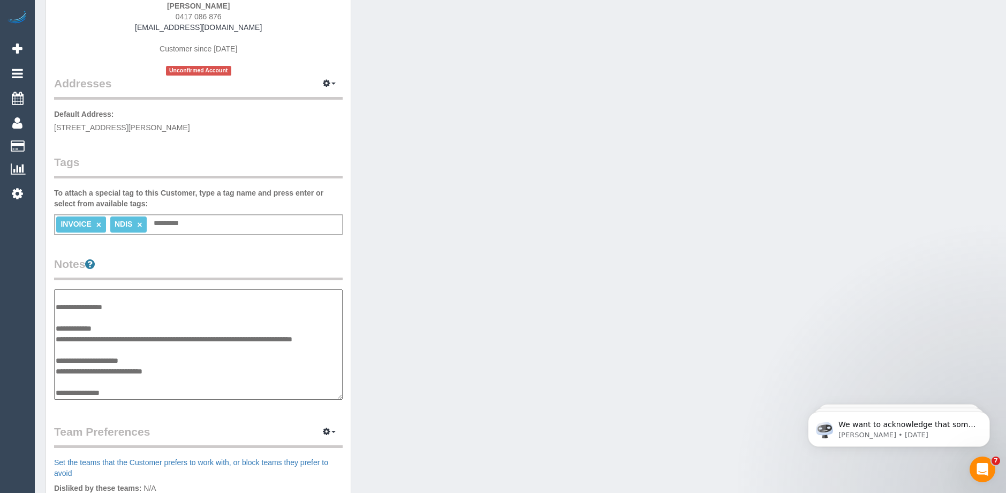
click at [174, 377] on textarea "**********" at bounding box center [198, 344] width 289 height 110
paste textarea "**********"
click at [123, 392] on textarea "**********" at bounding box center [198, 344] width 289 height 110
paste textarea "**********"
click at [233, 389] on textarea "**********" at bounding box center [198, 344] width 289 height 110
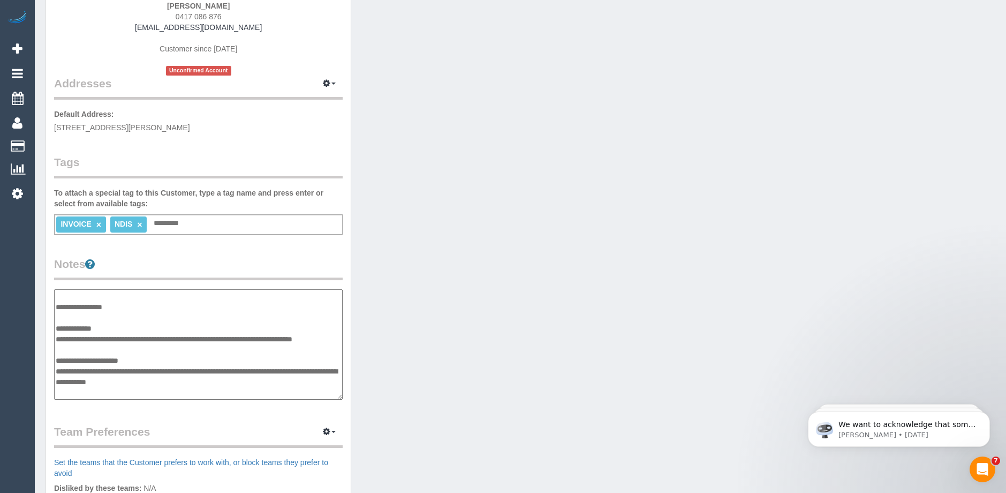
paste textarea "**********"
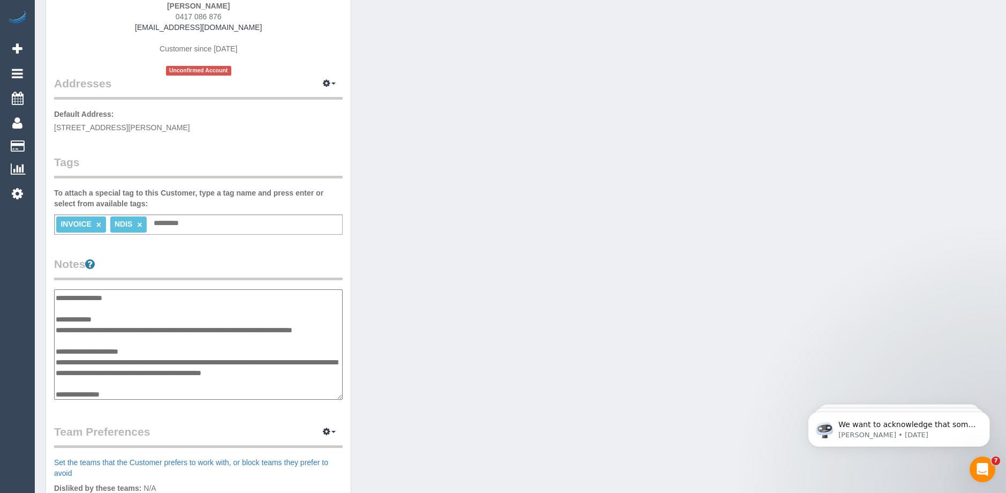
click at [119, 395] on textarea "**********" at bounding box center [198, 344] width 289 height 110
paste textarea "**********"
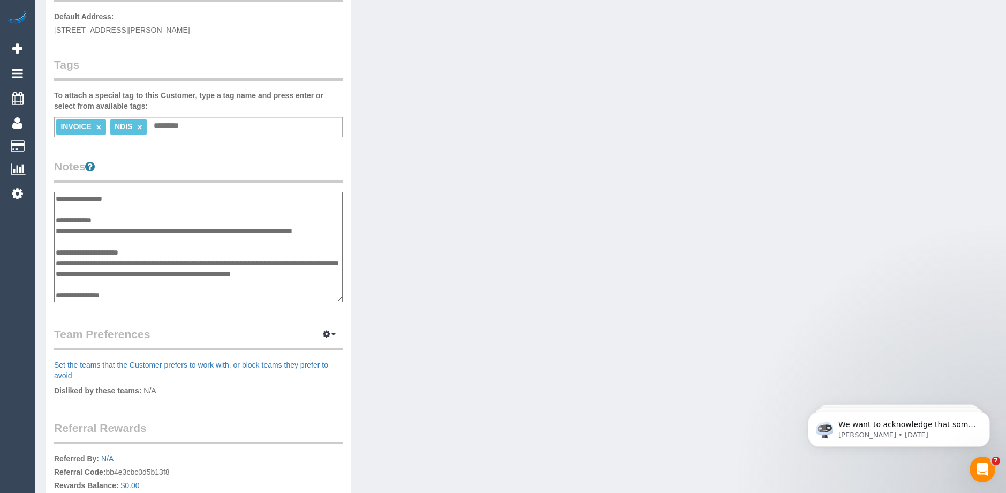
scroll to position [321, 0]
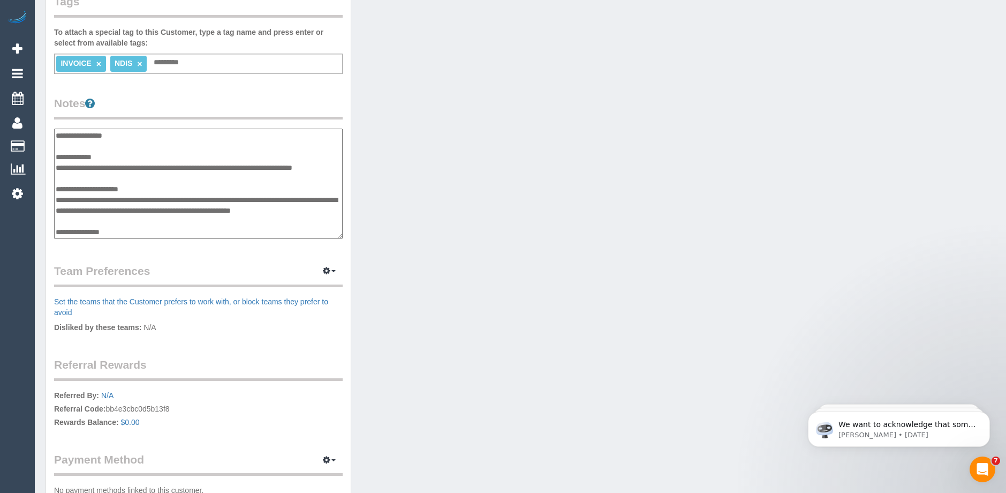
click at [134, 229] on textarea "**********" at bounding box center [198, 184] width 289 height 110
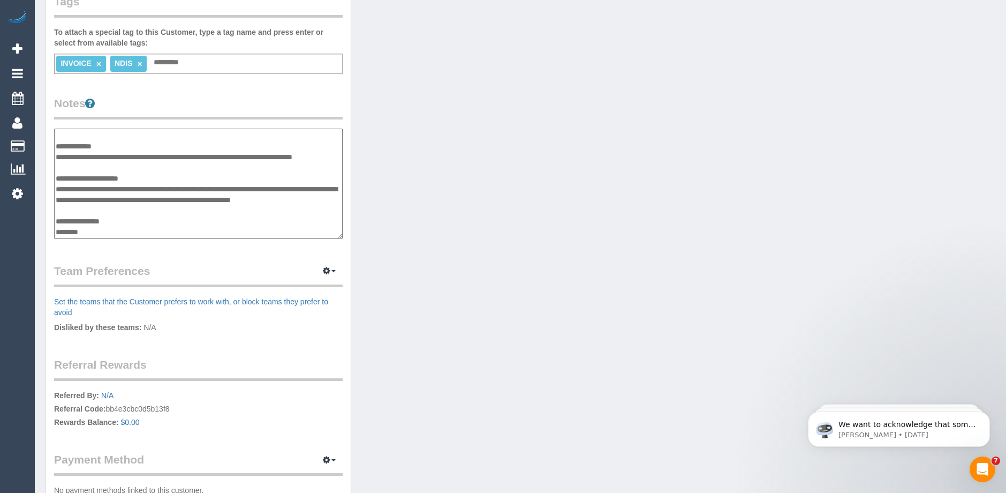
click at [91, 229] on textarea "**********" at bounding box center [198, 184] width 289 height 110
paste textarea "*********"
type textarea "**********"
click at [256, 100] on legend "Notes" at bounding box center [198, 107] width 289 height 24
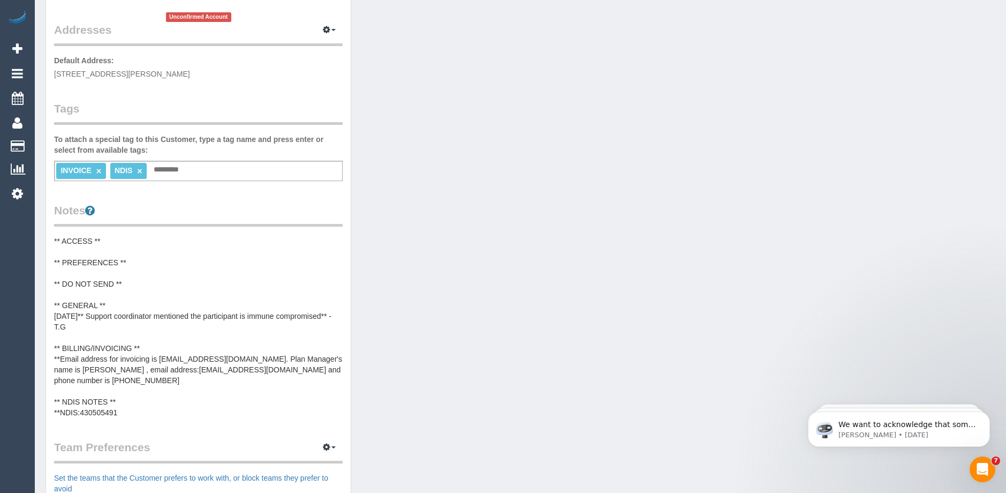
scroll to position [321, 0]
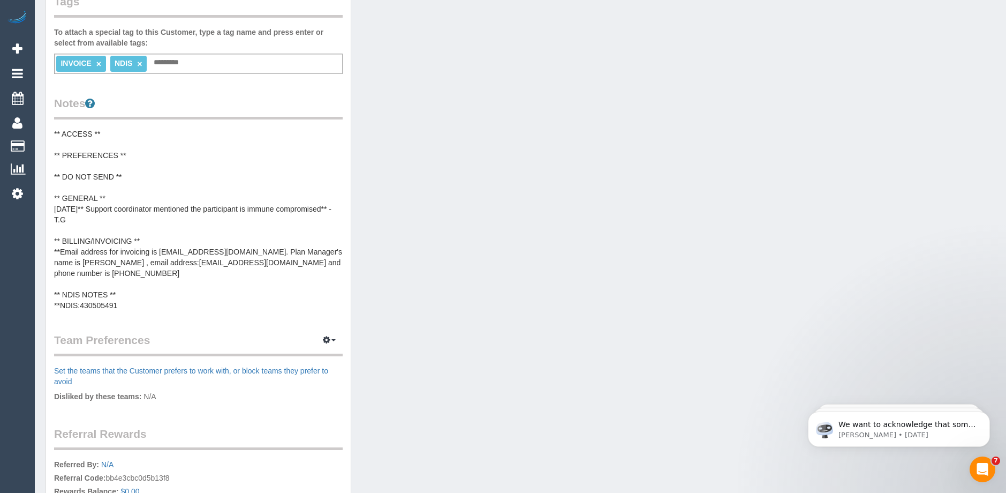
click at [115, 271] on pre "** ACCESS ** ** PREFERENCES ** ** DO NOT SEND ** ** GENERAL ** 08/10/2025** Sup…" at bounding box center [198, 220] width 289 height 182
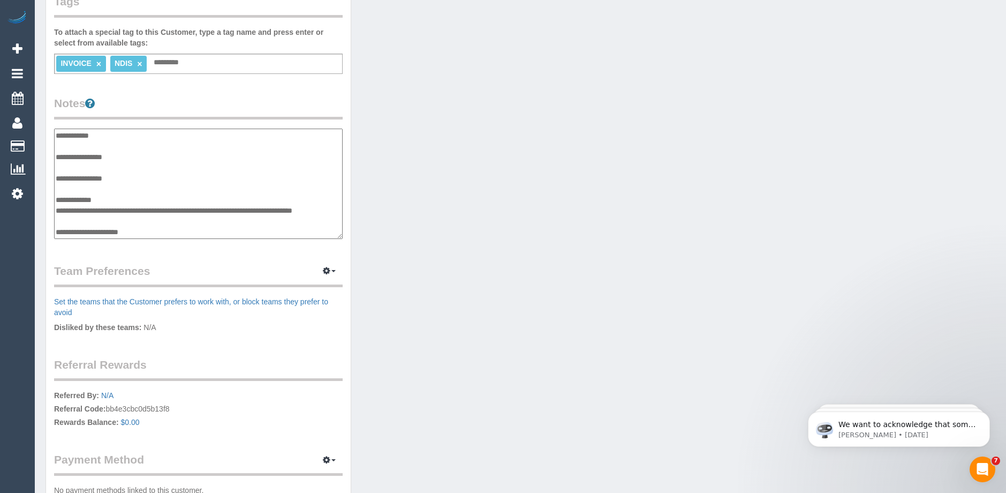
scroll to position [75, 0]
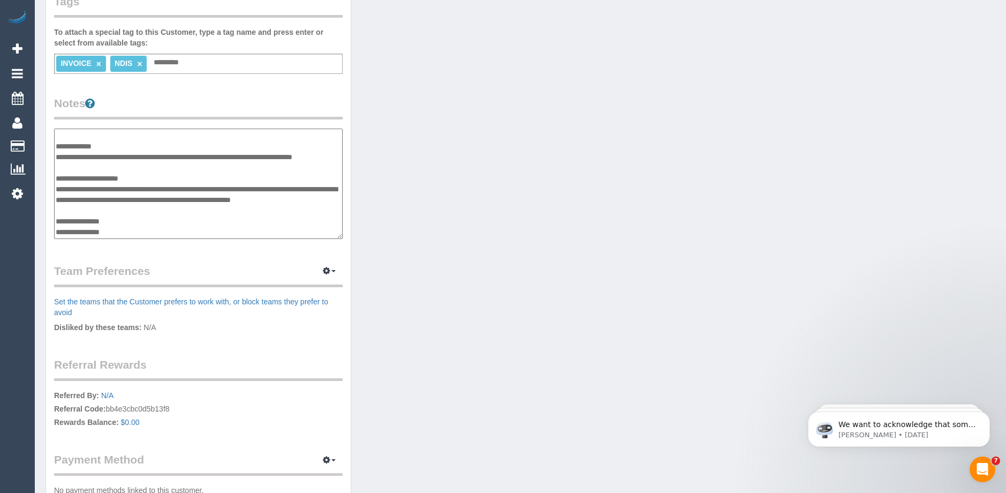
click at [157, 200] on textarea "**********" at bounding box center [198, 184] width 289 height 110
type textarea "**********"
click at [273, 107] on legend "Notes" at bounding box center [198, 107] width 289 height 24
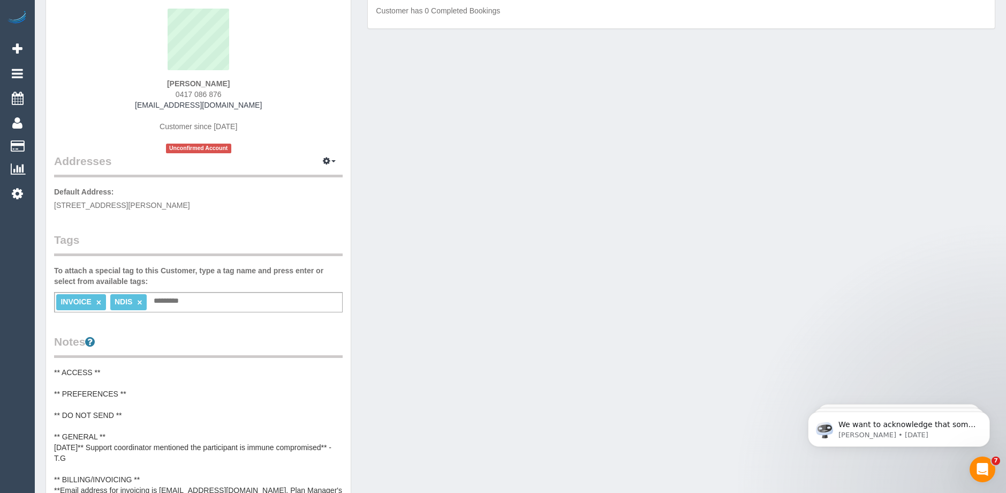
scroll to position [0, 0]
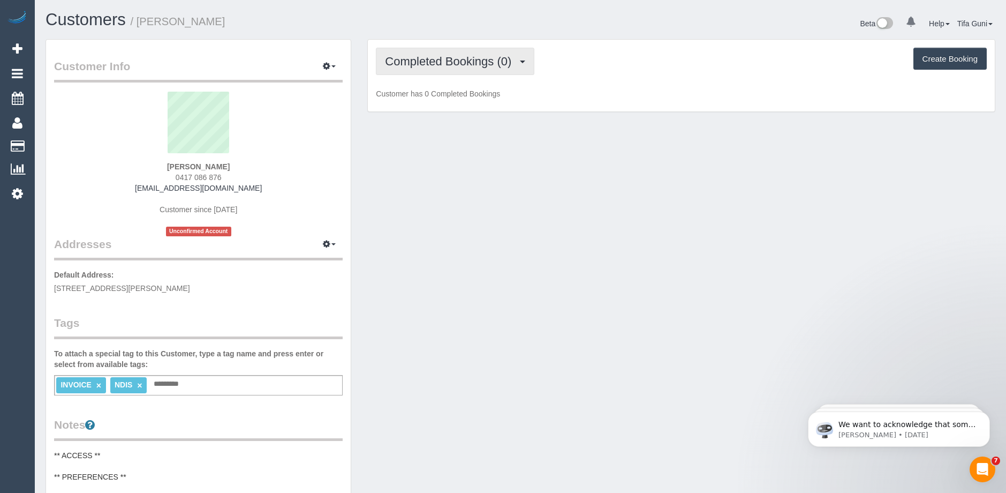
click at [508, 66] on span "Completed Bookings (0)" at bounding box center [451, 61] width 132 height 13
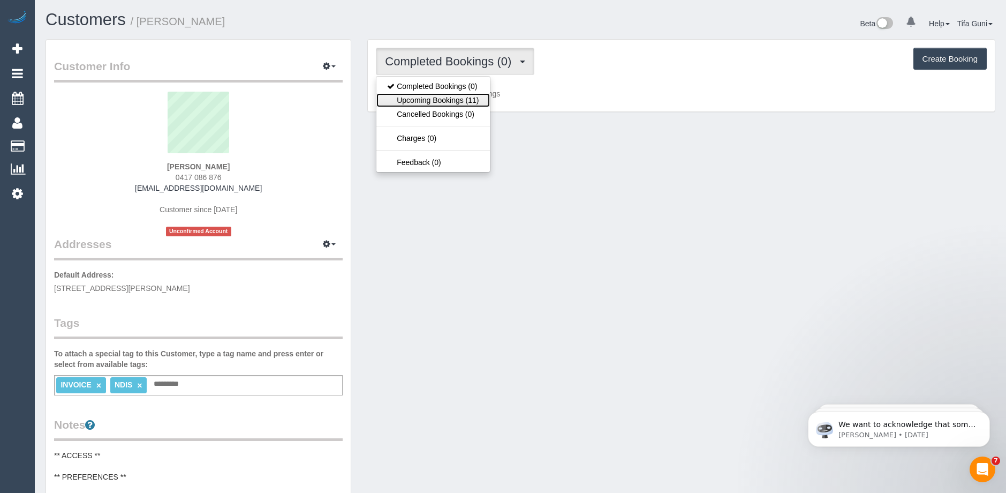
click at [461, 97] on link "Upcoming Bookings (11)" at bounding box center [433, 100] width 113 height 14
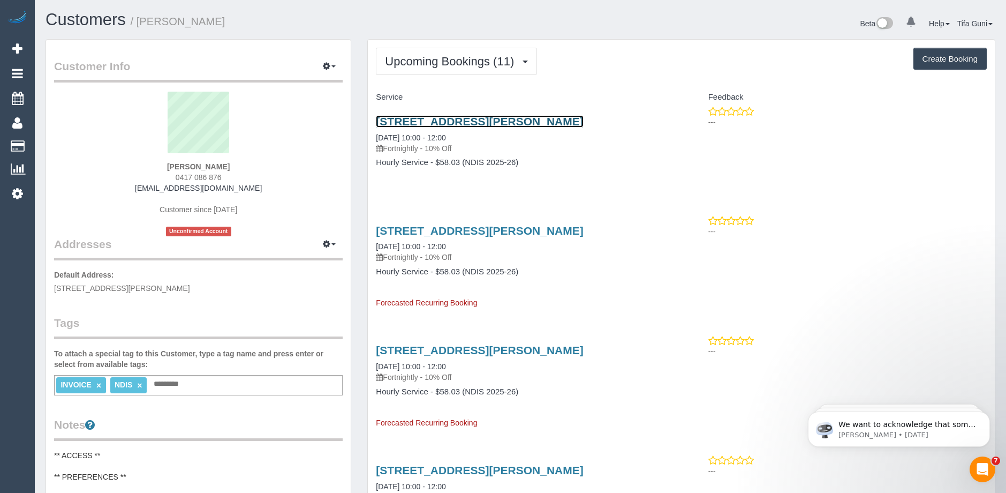
click at [523, 122] on link "3/4/ Hazelwood Rd, Boronia, VIC 3155" at bounding box center [479, 121] width 207 height 12
drag, startPoint x: 351, startPoint y: 3, endPoint x: 534, endPoint y: 33, distance: 184.6
click at [534, 33] on div "Beta 0 Your Notifications You have 0 alerts Help Help Docs Take a Tour Contact …" at bounding box center [762, 25] width 483 height 28
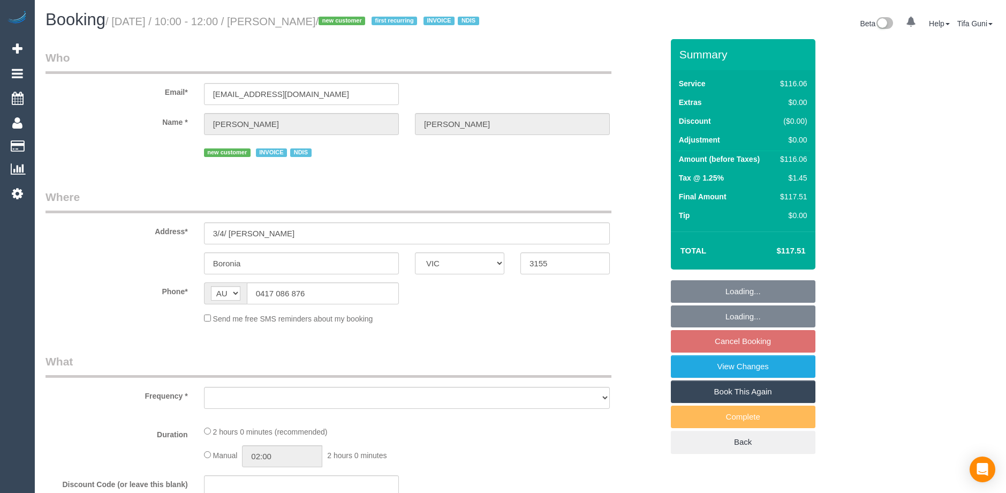
select select "VIC"
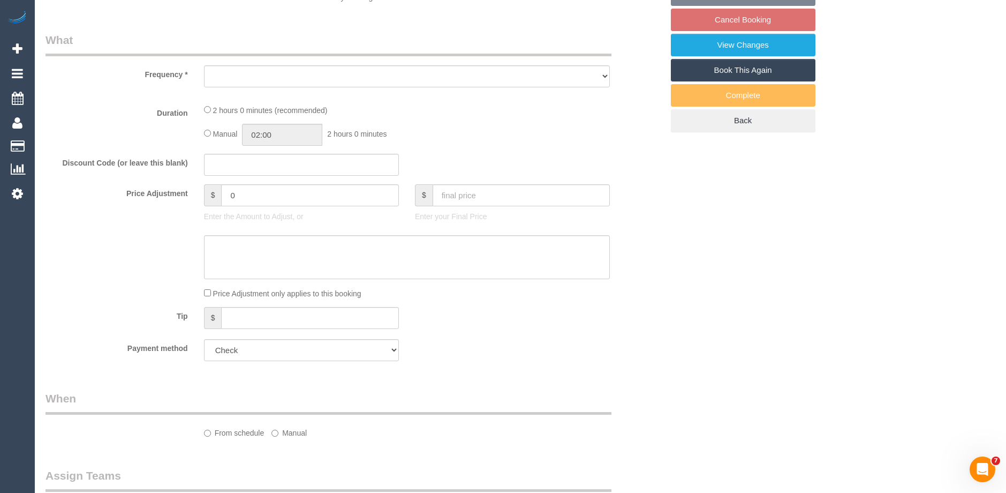
select select "object:671"
select select "number:29"
select select "number:14"
select select "number:19"
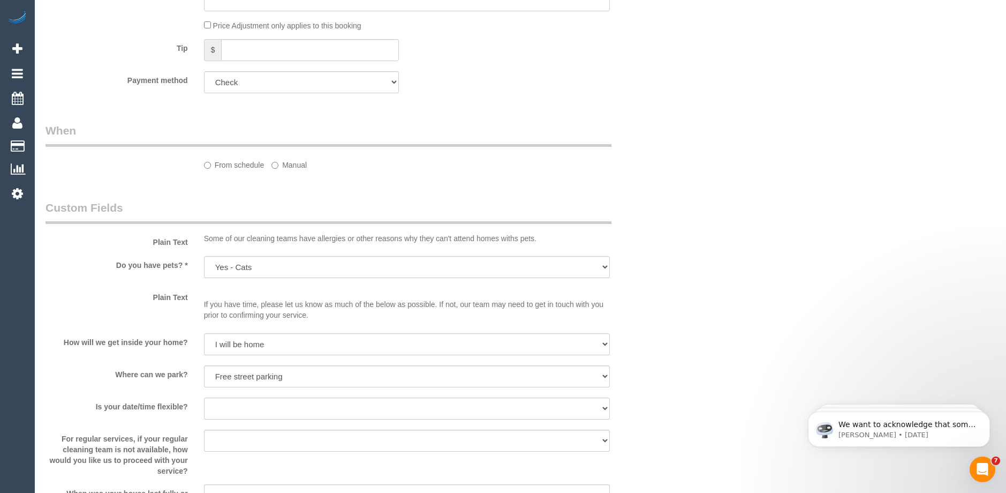
select select "object:1273"
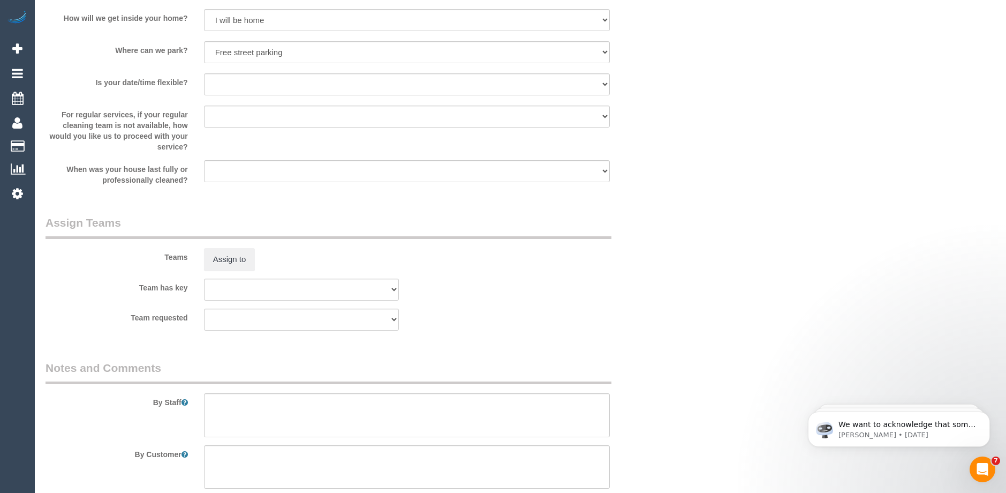
select select "spot3"
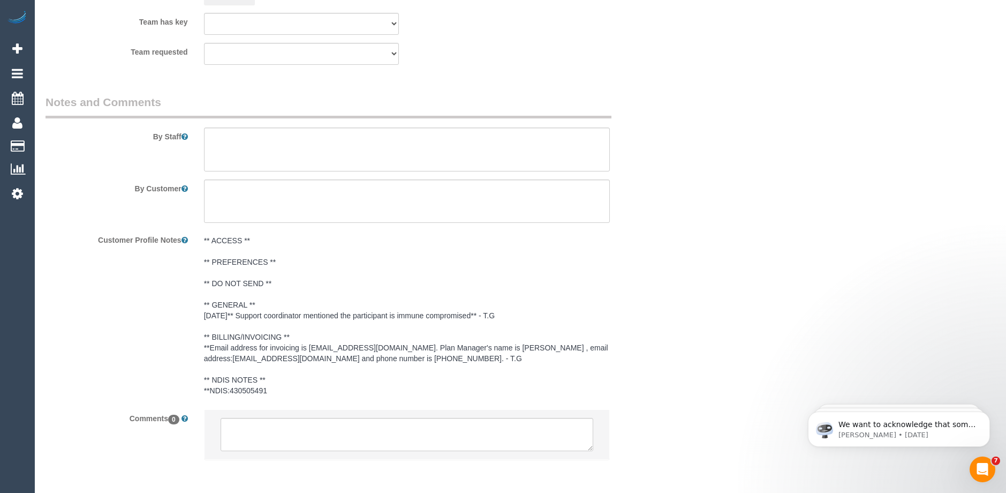
scroll to position [1402, 0]
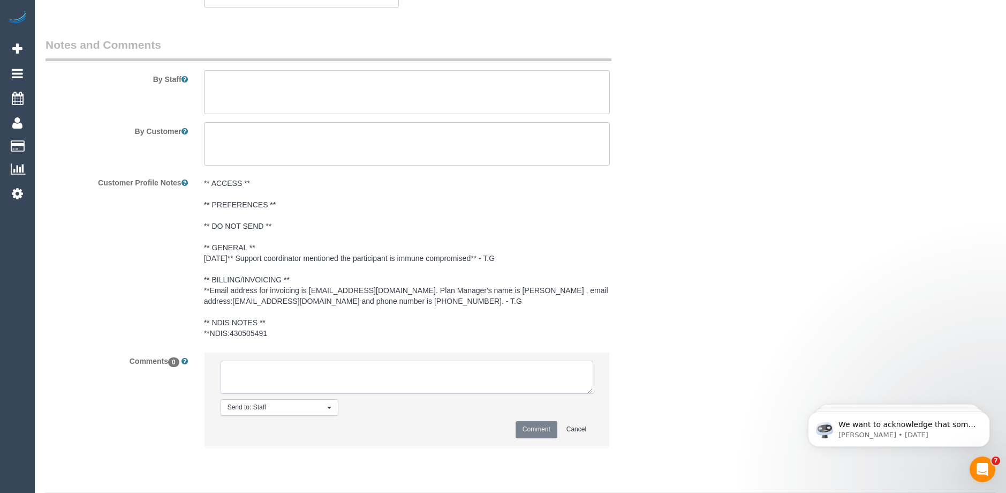
click at [340, 377] on textarea at bounding box center [407, 376] width 373 height 33
type textarea "-"
paste textarea "Flexibility dates: Flexibility times: Notes: knows we need to review Contact vi…"
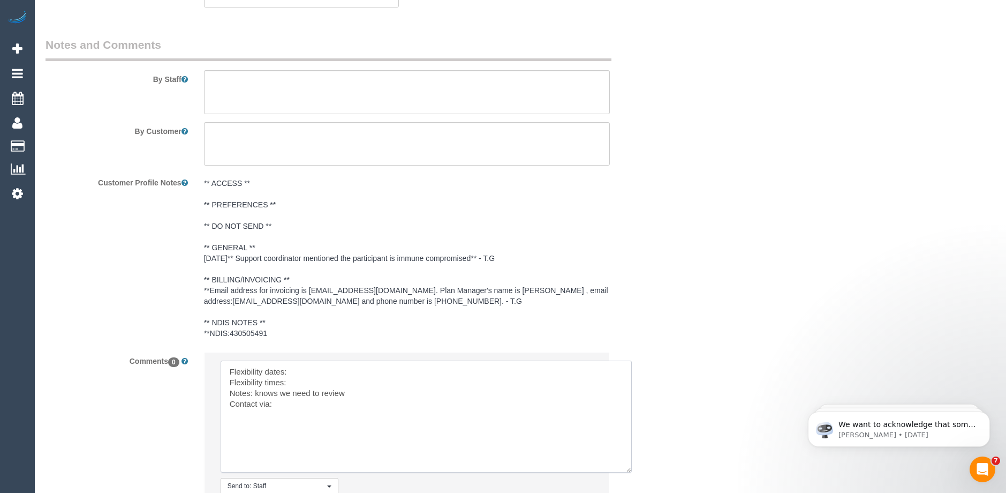
drag, startPoint x: 588, startPoint y: 400, endPoint x: 627, endPoint y: 480, distance: 89.1
click at [627, 472] on textarea at bounding box center [426, 416] width 411 height 112
click at [332, 382] on textarea at bounding box center [427, 417] width 412 height 114
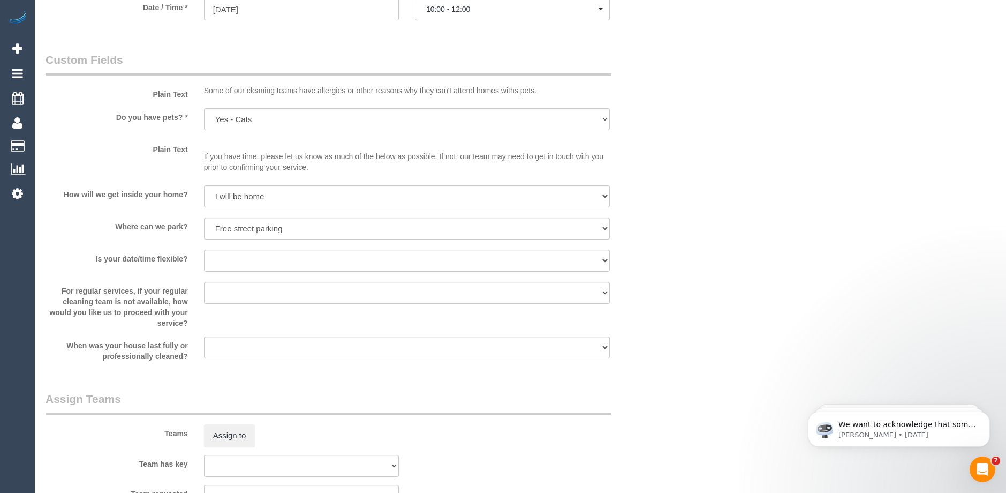
scroll to position [813, 0]
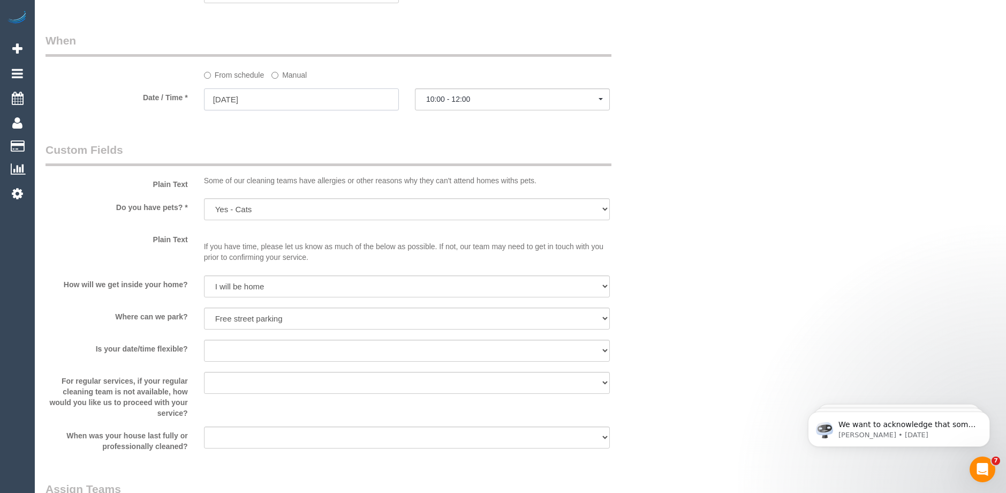
click at [267, 110] on input "16/10/2025" at bounding box center [301, 99] width 195 height 22
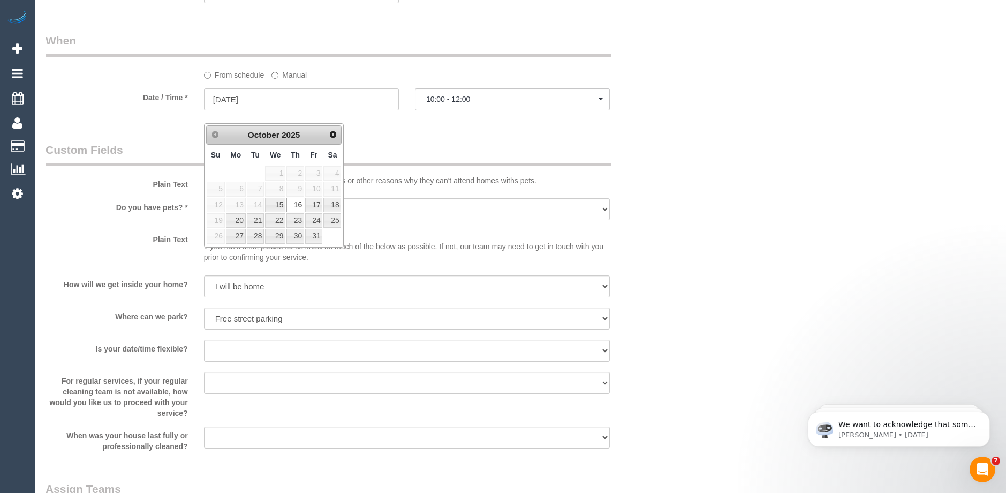
click at [641, 205] on sui-booking-custom-fields "Plain Text Some of our cleaning teams have allergies or other reasons why they …" at bounding box center [355, 297] width 618 height 310
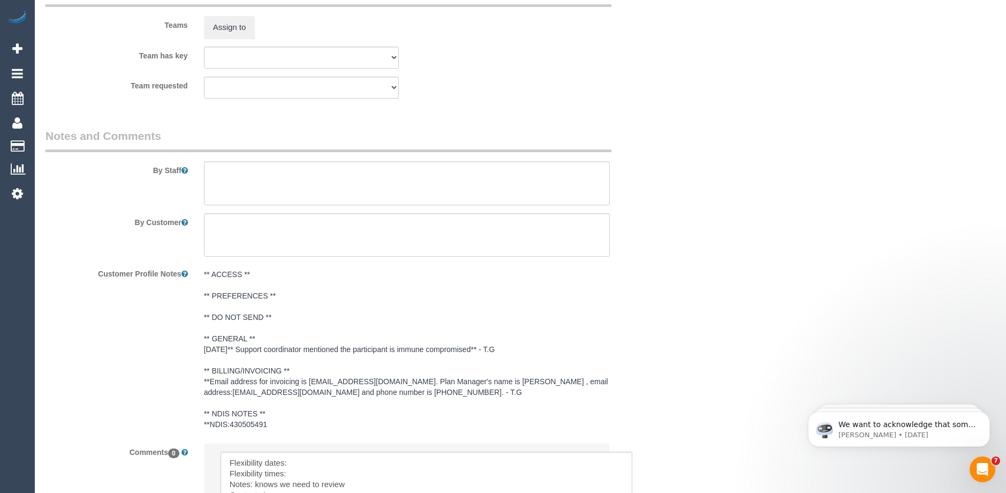
scroll to position [1455, 0]
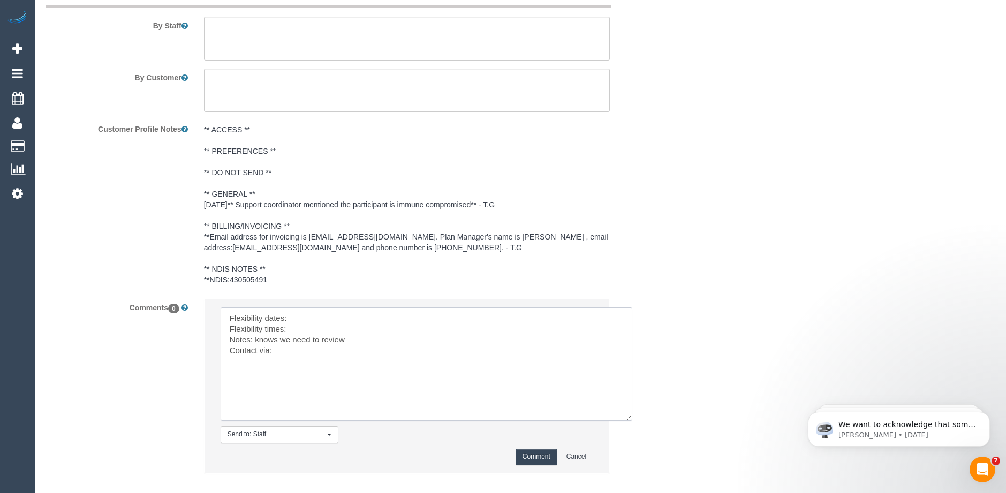
click at [297, 334] on textarea at bounding box center [427, 364] width 412 height 114
click at [298, 340] on textarea at bounding box center [427, 364] width 412 height 114
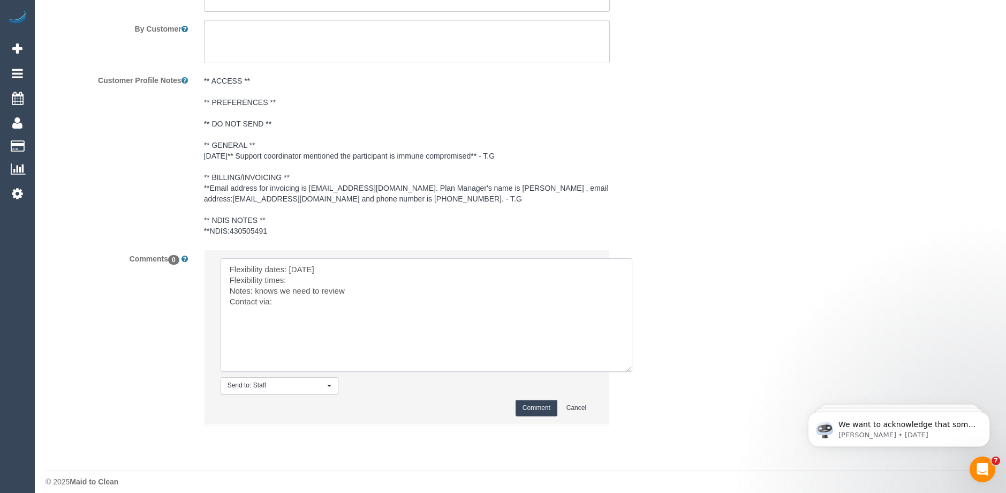
scroll to position [1509, 0]
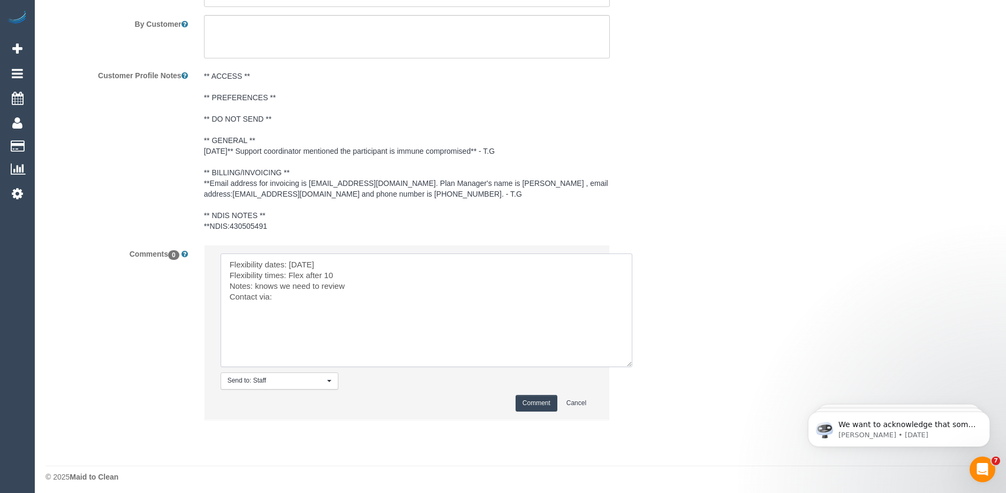
click at [290, 312] on textarea at bounding box center [427, 310] width 412 height 114
type textarea "Flexibility dates: Thursday Flexibility times: Flex after 10 Notes: knows we ne…"
click at [528, 411] on button "Comment" at bounding box center [537, 403] width 42 height 17
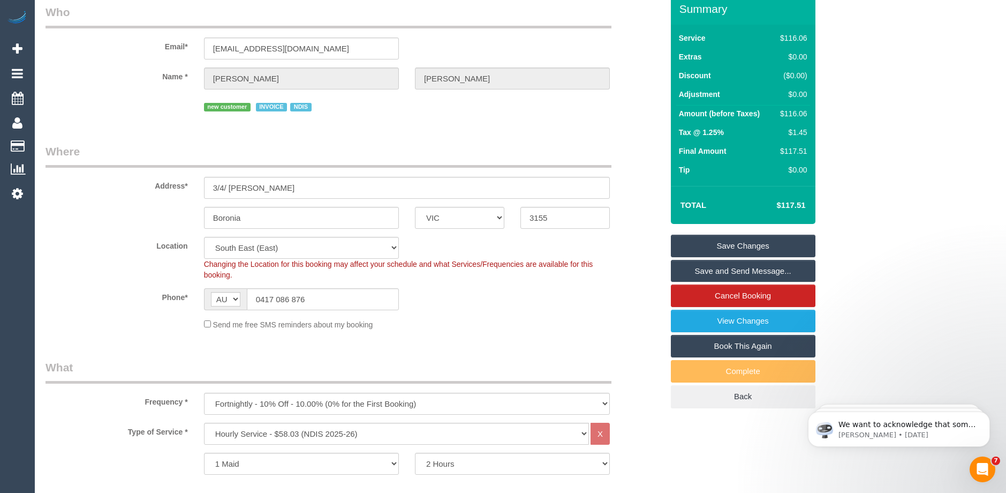
scroll to position [0, 0]
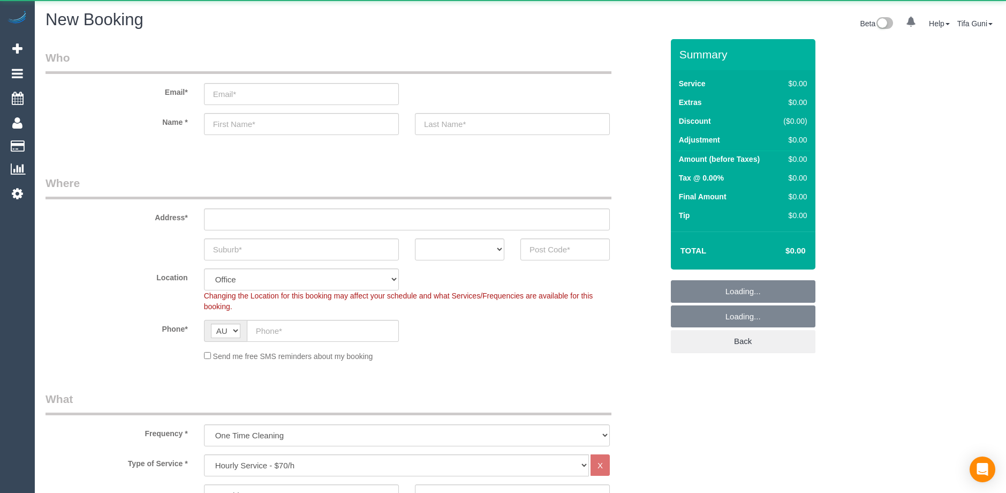
select select "object:825"
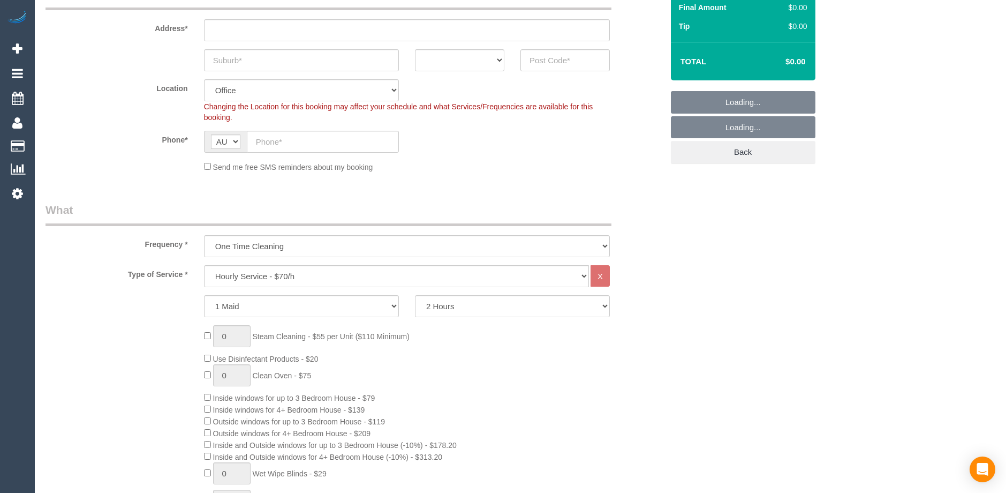
scroll to position [214, 0]
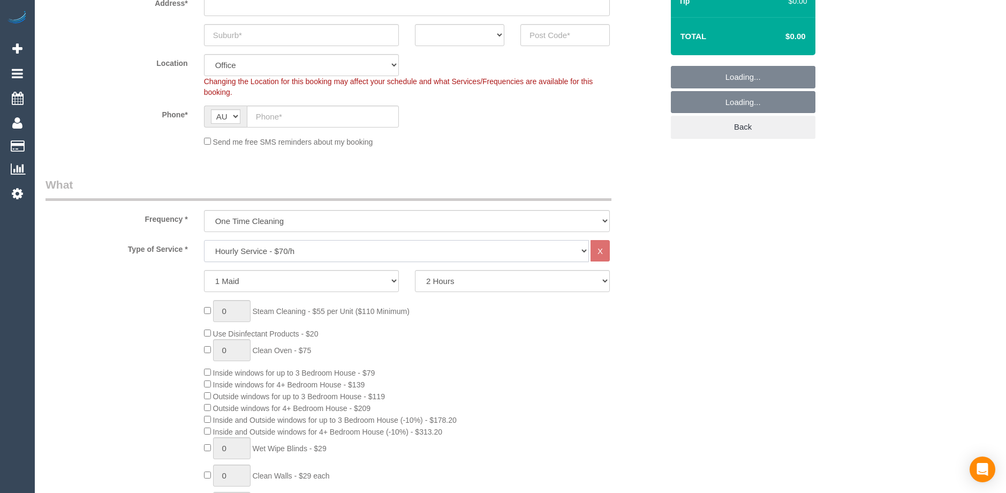
click at [309, 248] on select "Hourly Service - $70/h Hourly Service - $65/h Hourly Service - $60/h Hourly Ser…" at bounding box center [396, 251] width 385 height 22
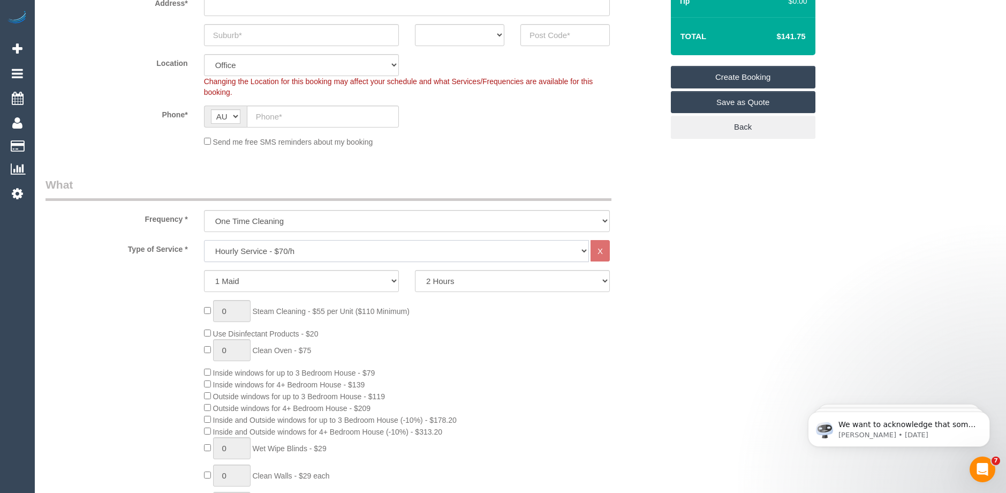
scroll to position [0, 0]
select select "212"
click at [204, 240] on select "Hourly Service - $70/h Hourly Service - $65/h Hourly Service - $60/h Hourly Ser…" at bounding box center [396, 251] width 385 height 22
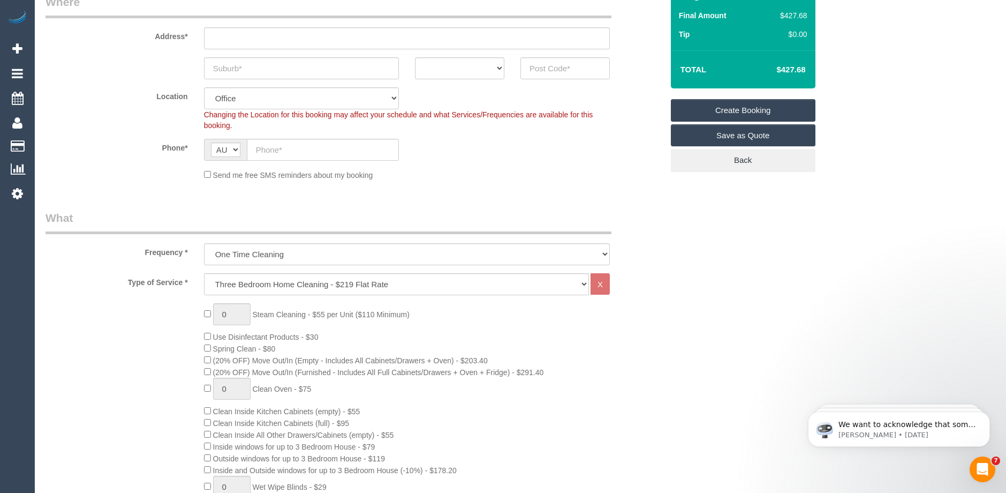
scroll to position [214, 0]
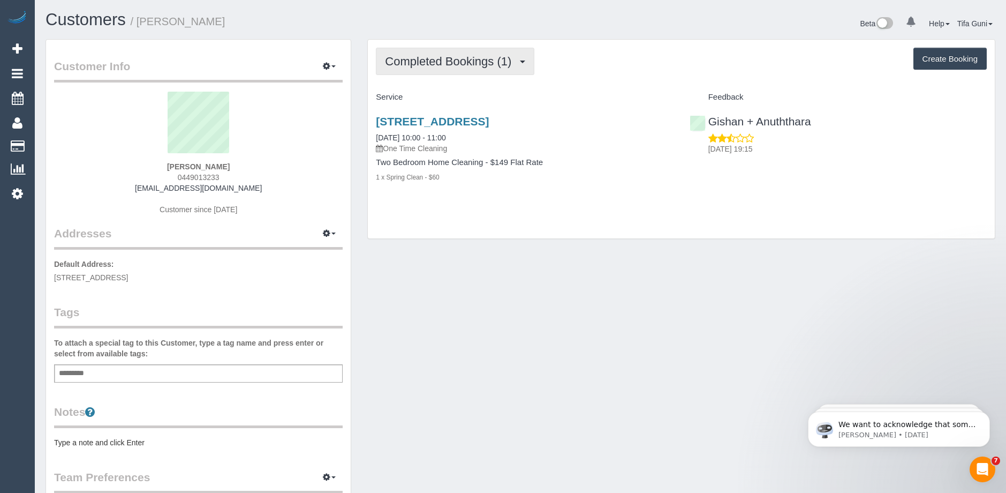
click at [434, 68] on button "Completed Bookings (1)" at bounding box center [455, 61] width 159 height 27
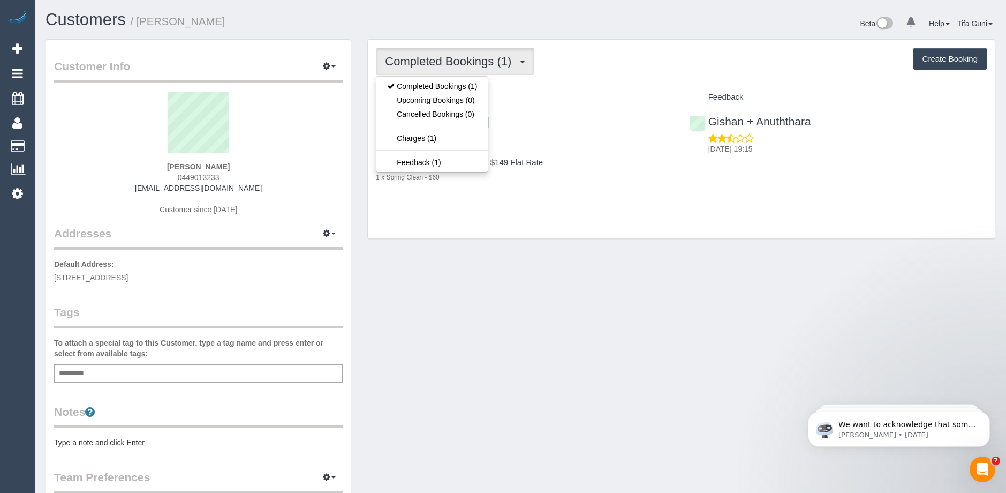
click at [575, 152] on p "One Time Cleaning" at bounding box center [524, 148] width 297 height 11
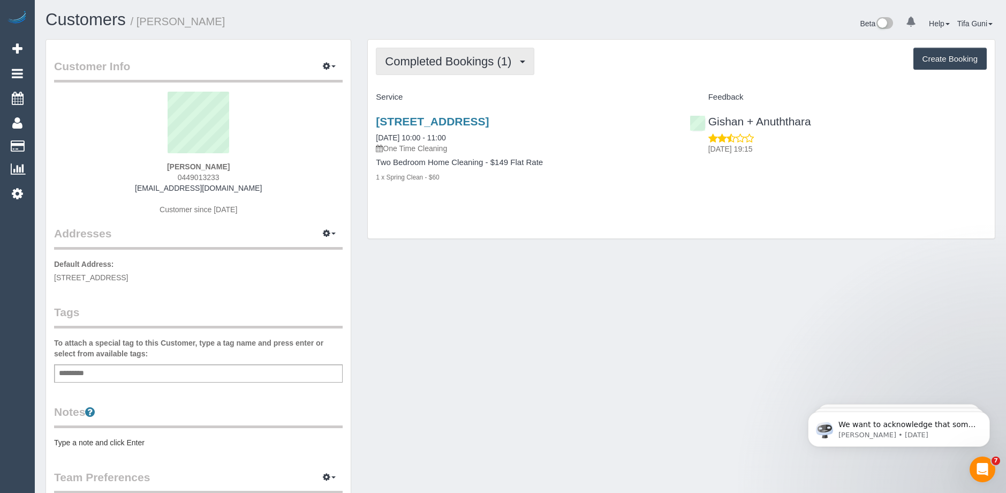
click at [494, 58] on span "Completed Bookings (1)" at bounding box center [451, 61] width 132 height 13
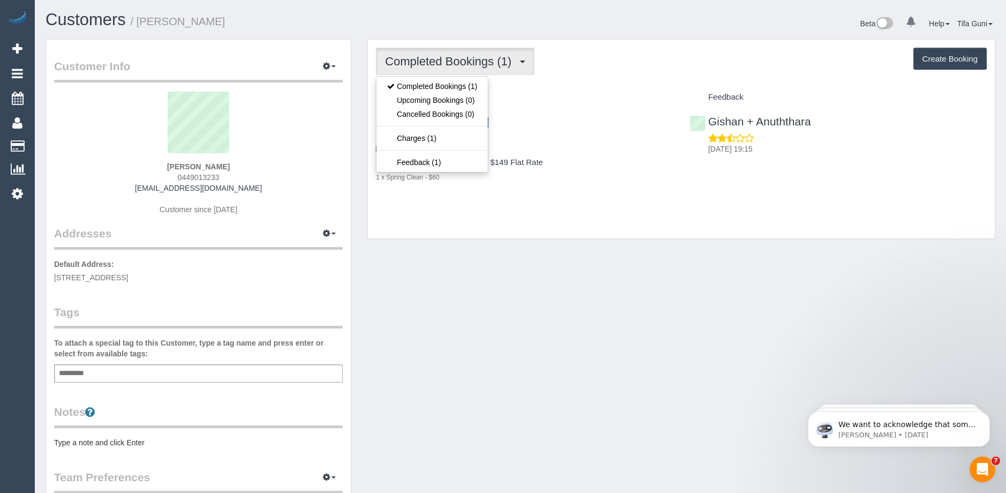
click at [662, 188] on div "[STREET_ADDRESS] [DATE] 10:00 - 11:00 One Time Cleaning Two Bedroom Home Cleani…" at bounding box center [524, 154] width 313 height 97
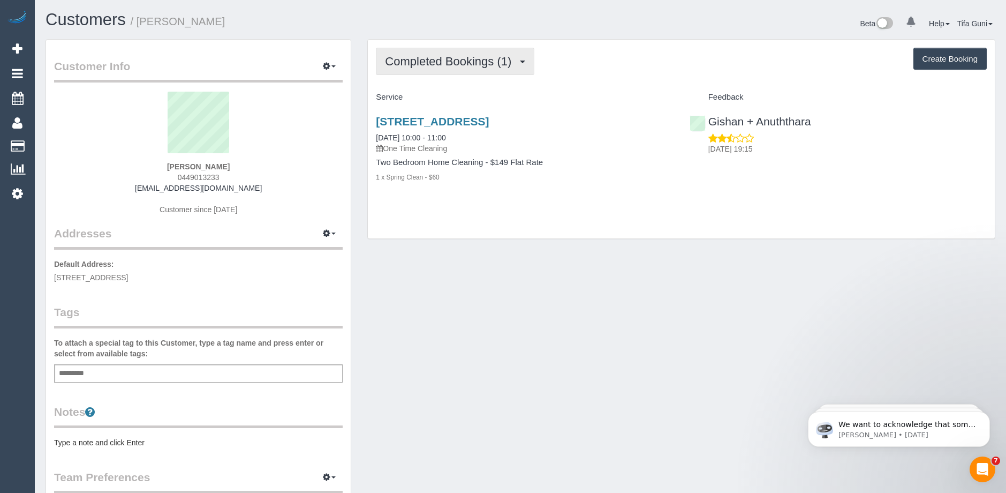
click at [476, 61] on span "Completed Bookings (1)" at bounding box center [451, 61] width 132 height 13
